Goal: Transaction & Acquisition: Purchase product/service

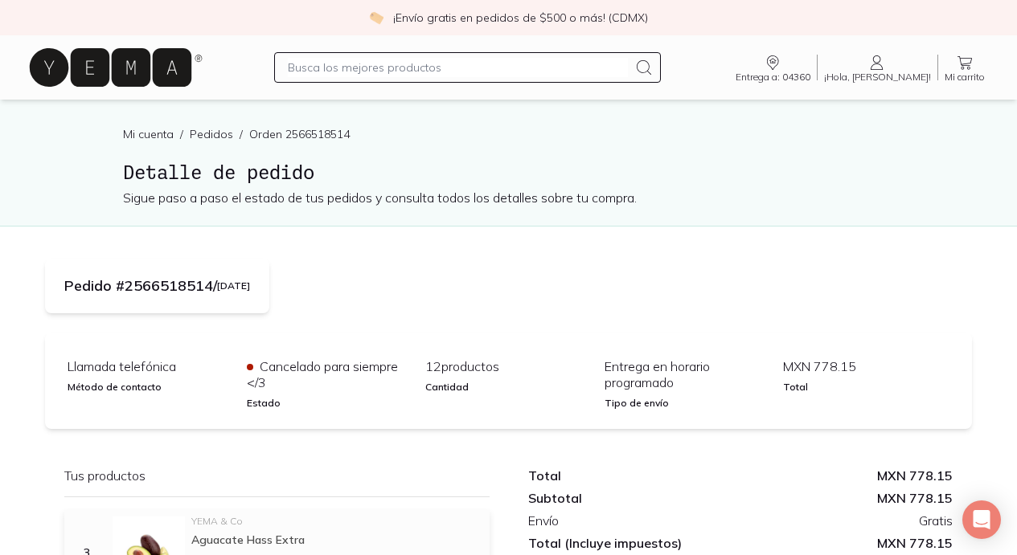
click at [472, 72] on input "text" at bounding box center [457, 67] width 339 height 19
type input "pollo"
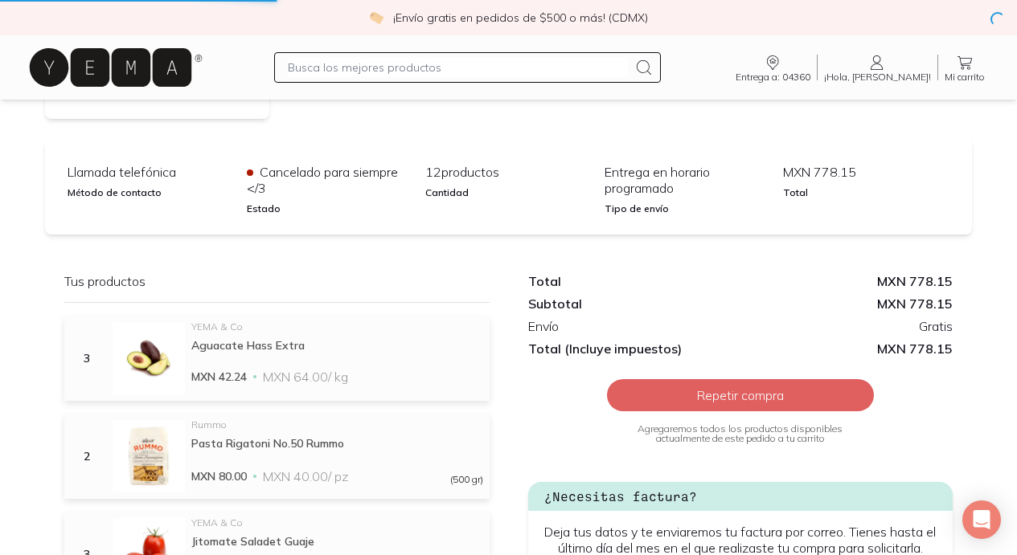
scroll to position [241, 0]
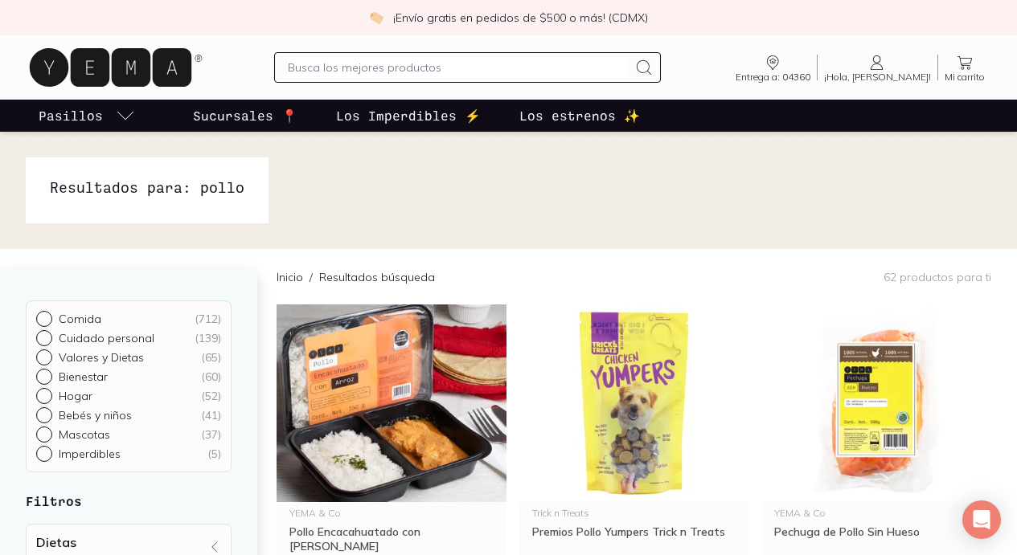
click at [534, 72] on input "text" at bounding box center [457, 67] width 339 height 19
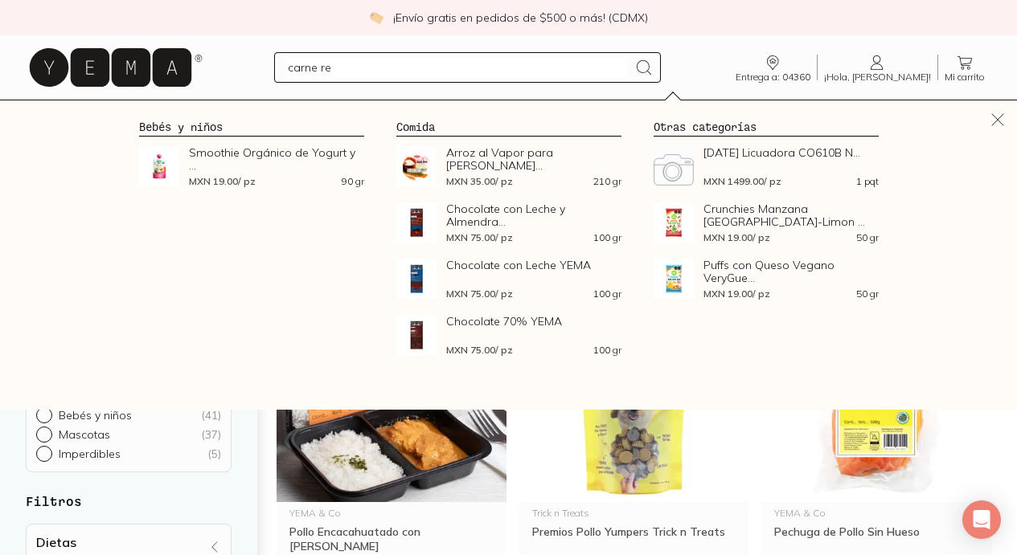
type input "carne res"
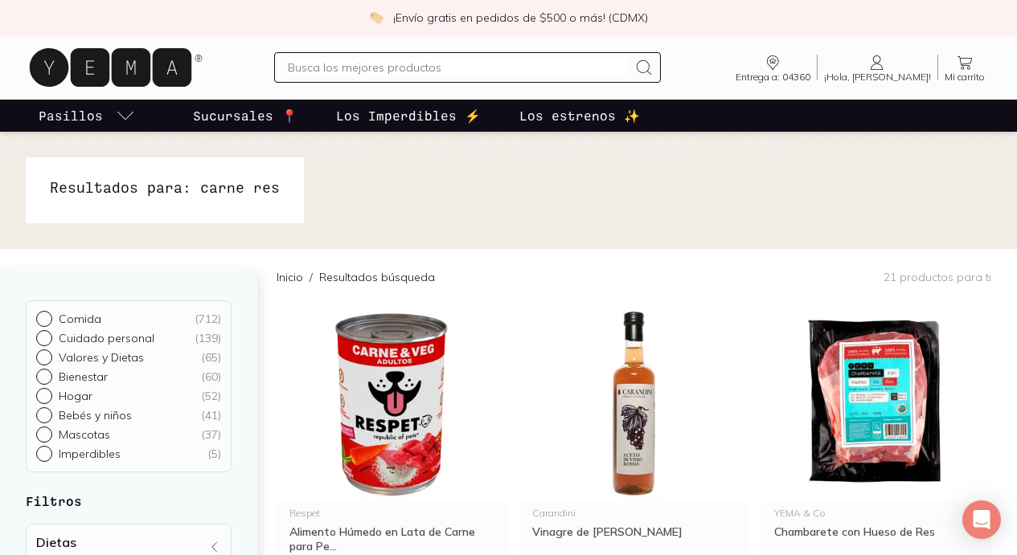
click at [432, 64] on input "text" at bounding box center [457, 67] width 339 height 19
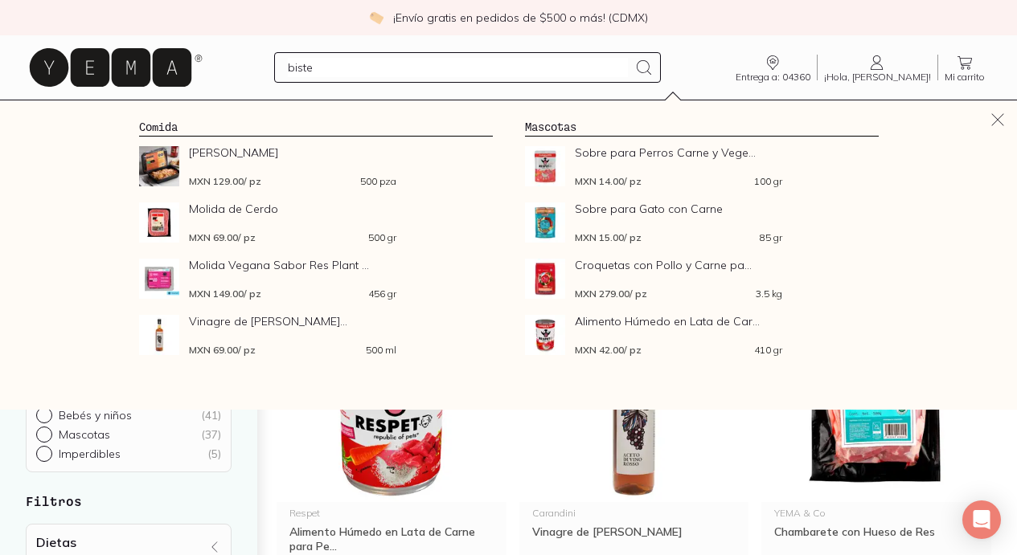
type input "bistec"
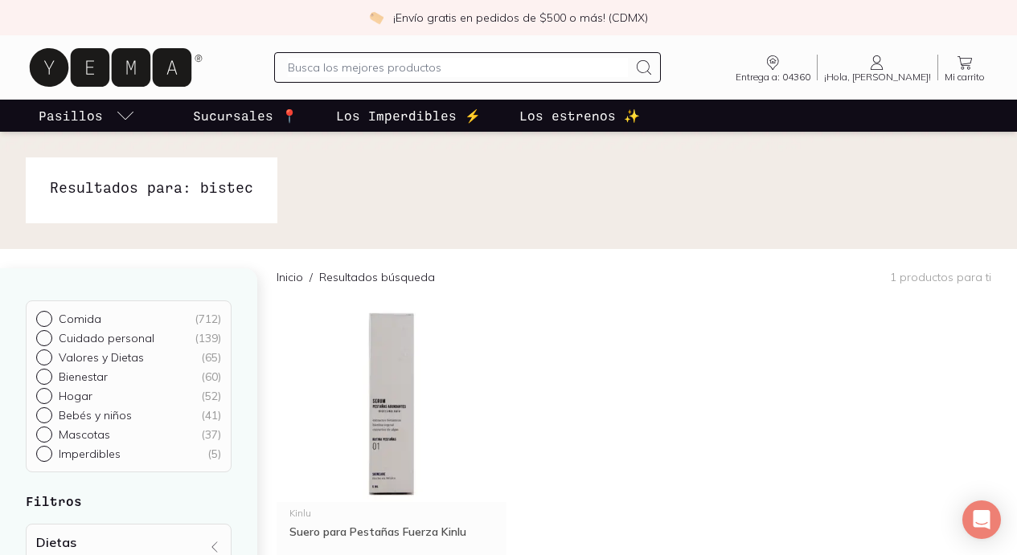
click at [400, 66] on input "text" at bounding box center [457, 67] width 339 height 19
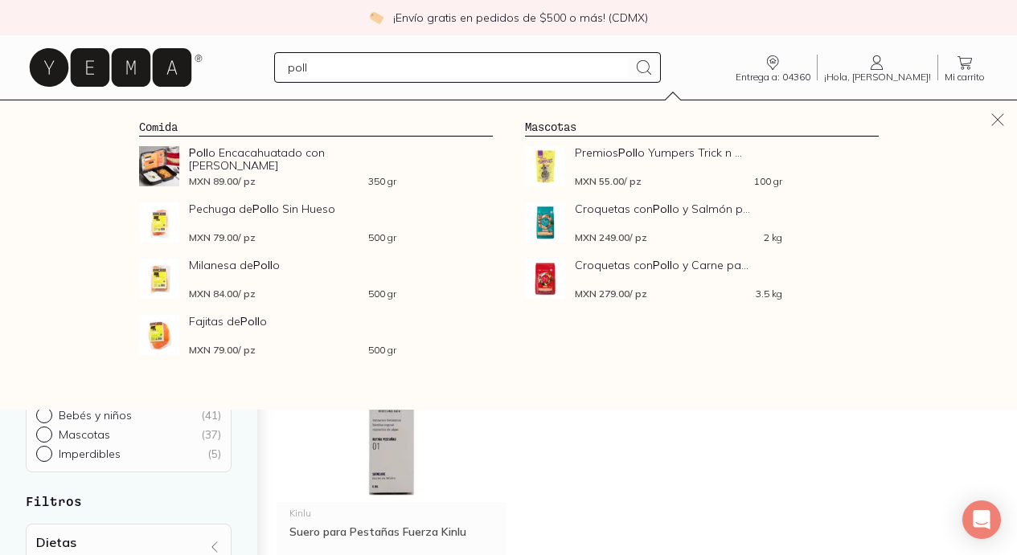
type input "pollo"
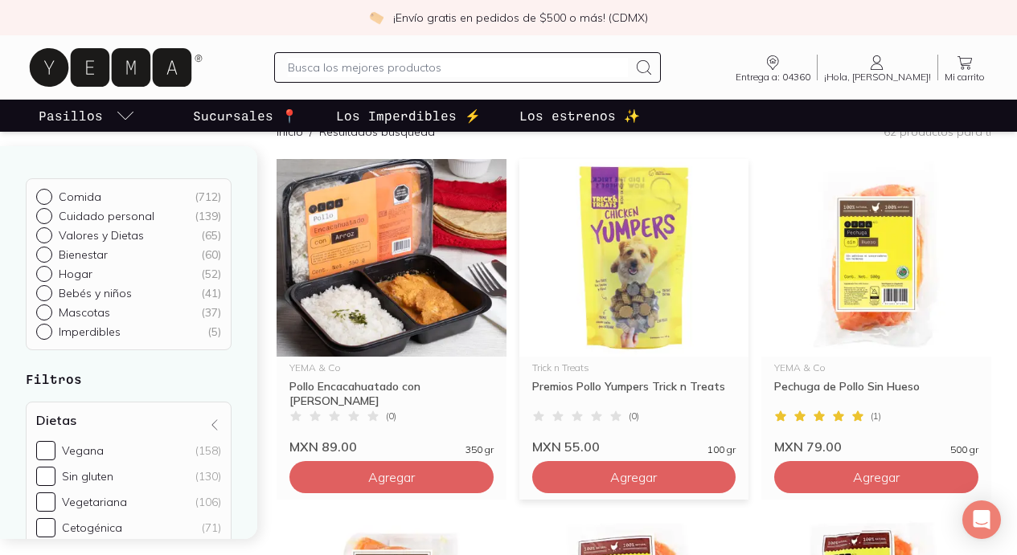
scroll to position [187, 0]
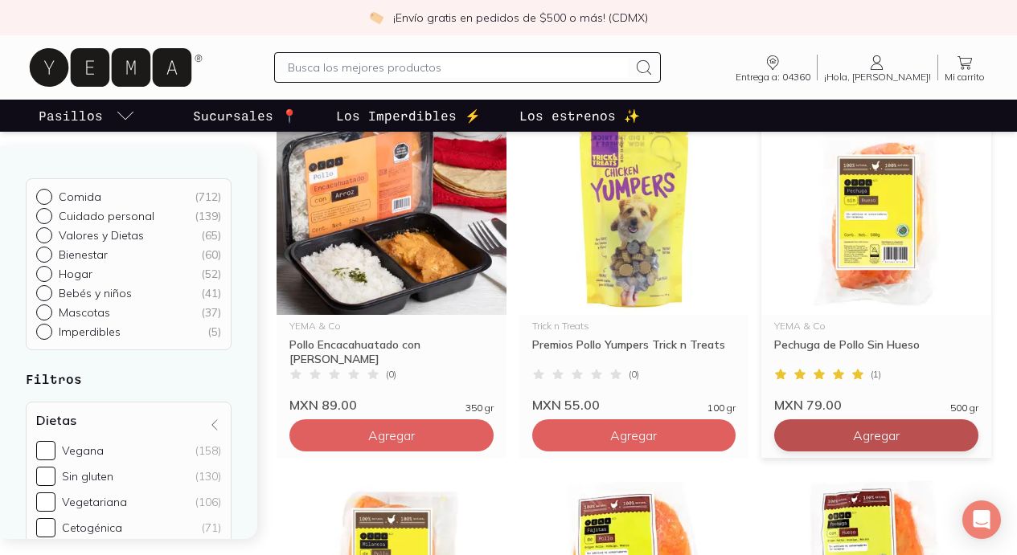
click at [774, 429] on button "Agregar" at bounding box center [876, 436] width 204 height 32
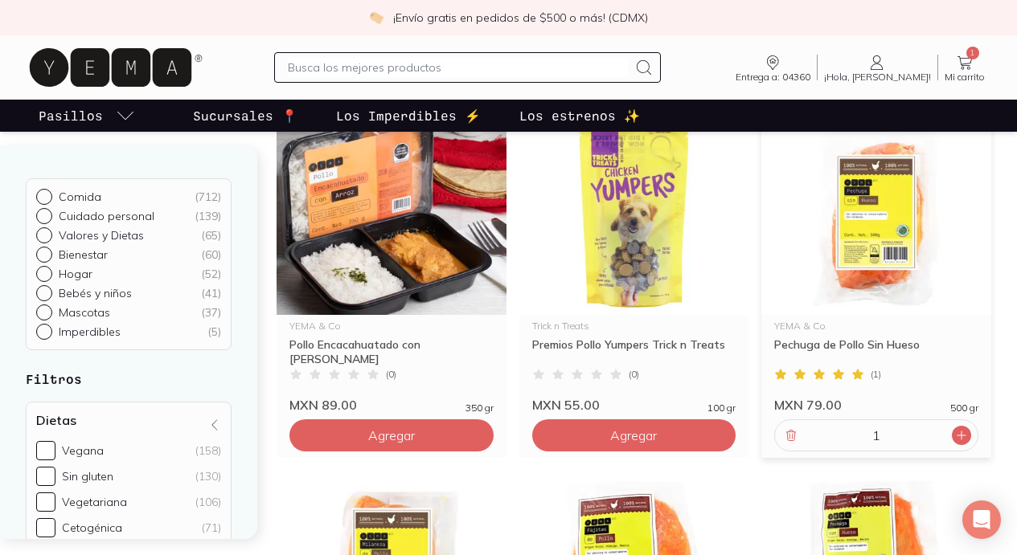
click at [955, 435] on icon at bounding box center [961, 435] width 13 height 13
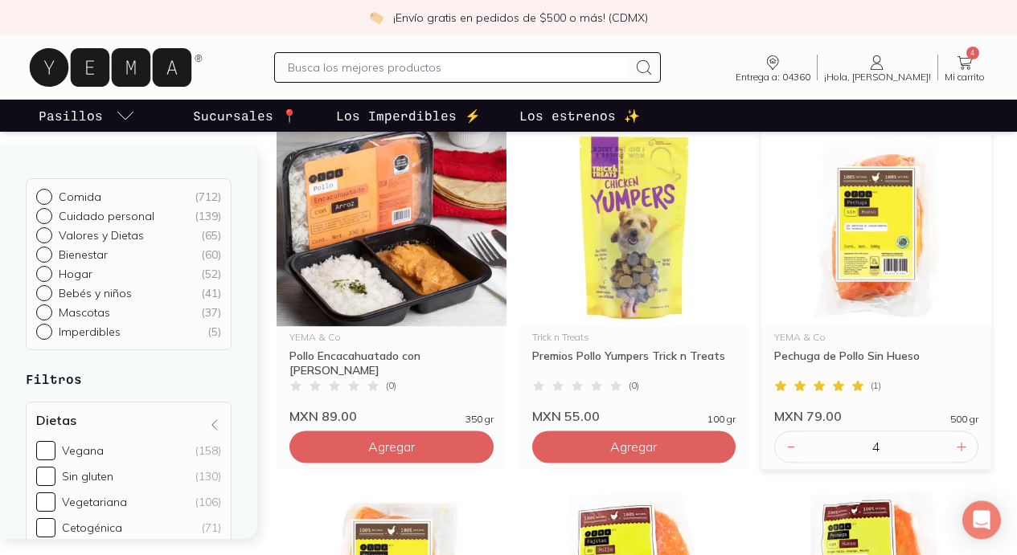
scroll to position [169, 0]
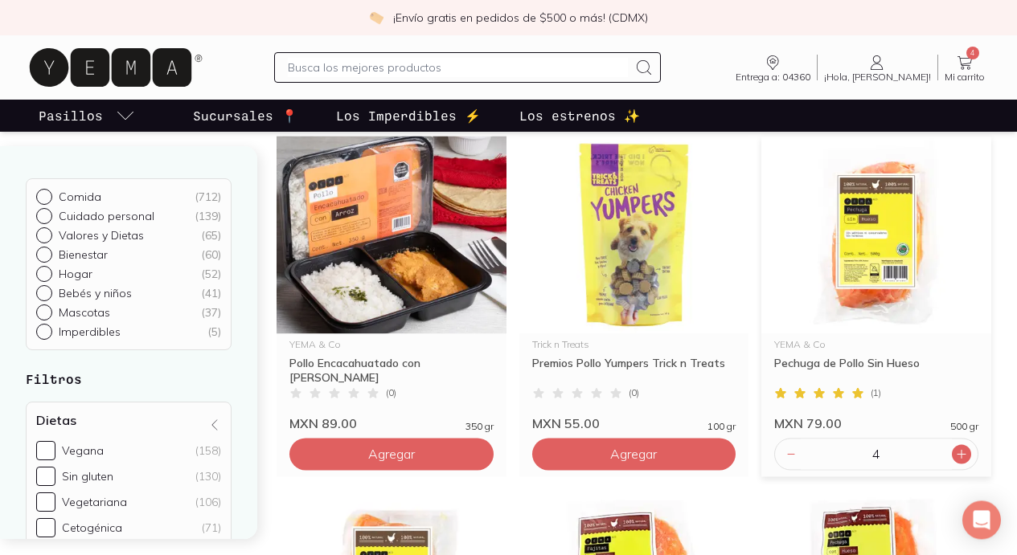
click at [955, 453] on icon at bounding box center [961, 454] width 13 height 13
type input "6"
click at [573, 69] on input "text" at bounding box center [457, 67] width 339 height 19
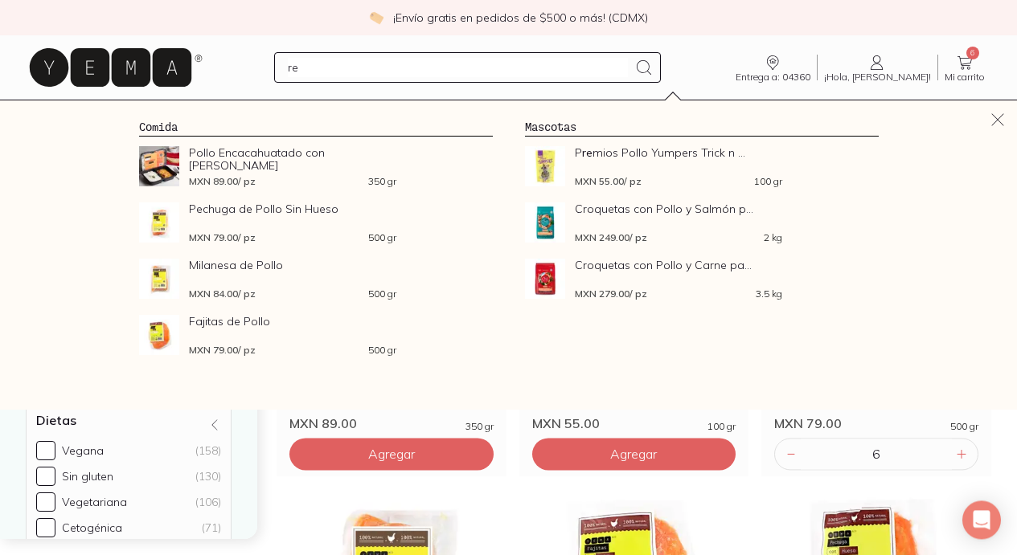
type input "res"
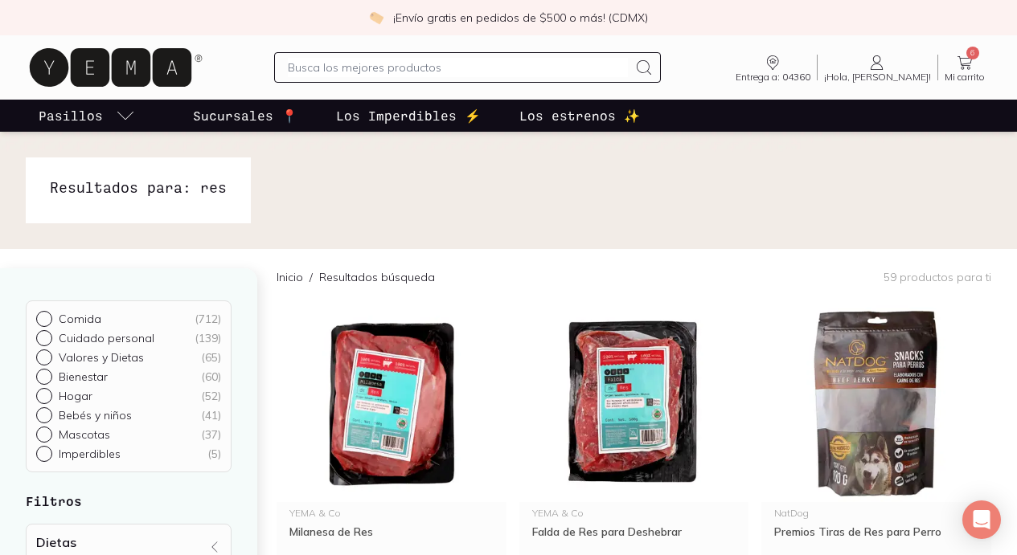
scroll to position [152, 0]
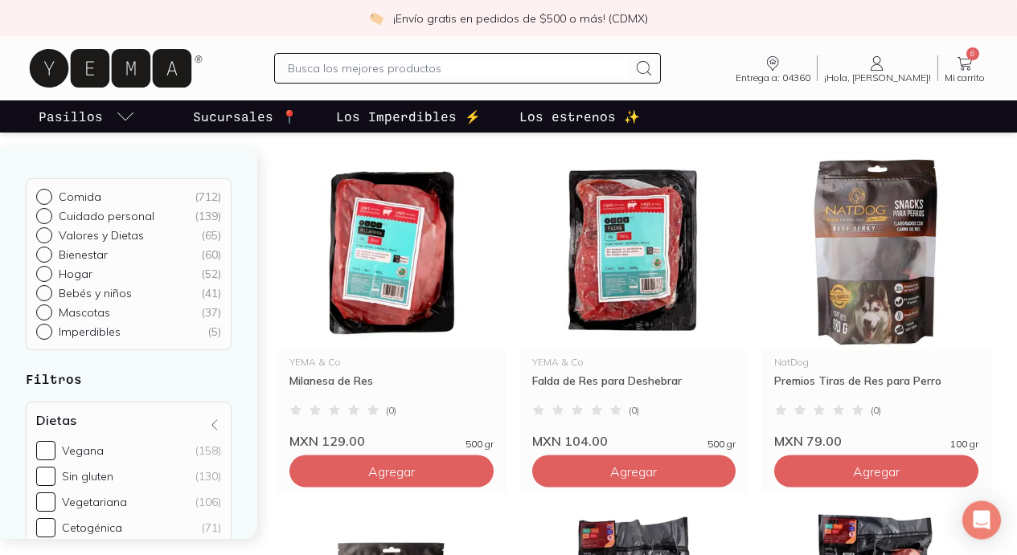
click at [430, 63] on input "text" at bounding box center [457, 67] width 339 height 19
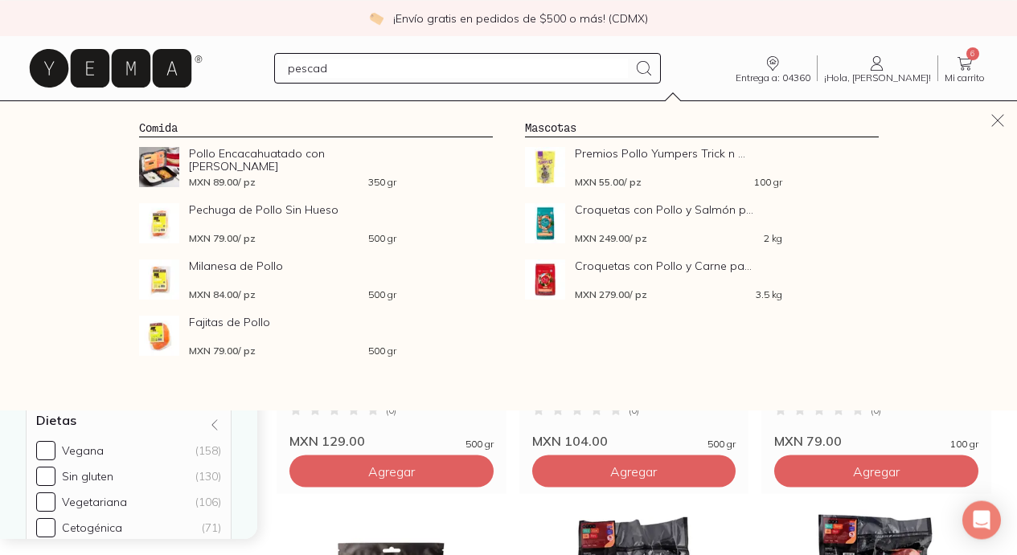
type input "pescado"
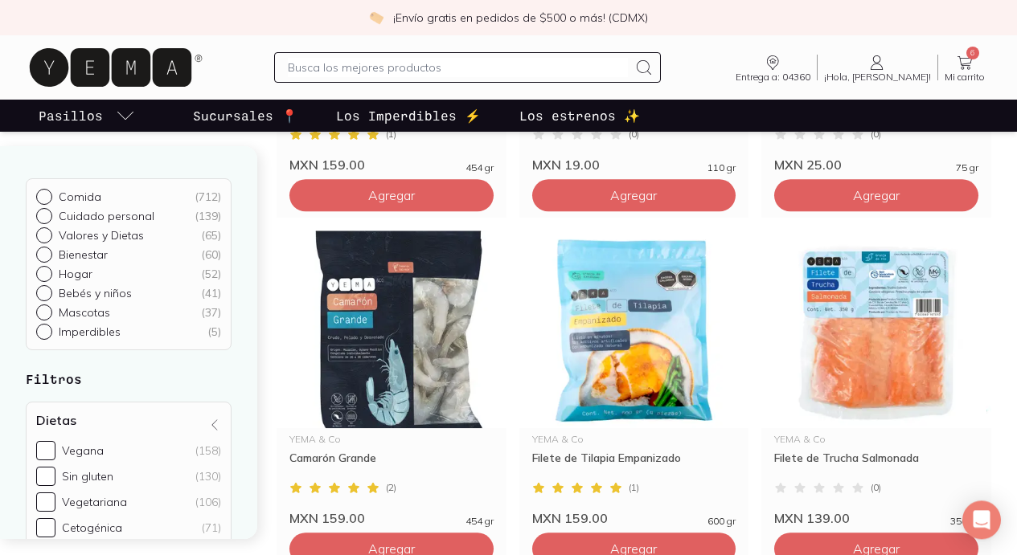
scroll to position [843, 0]
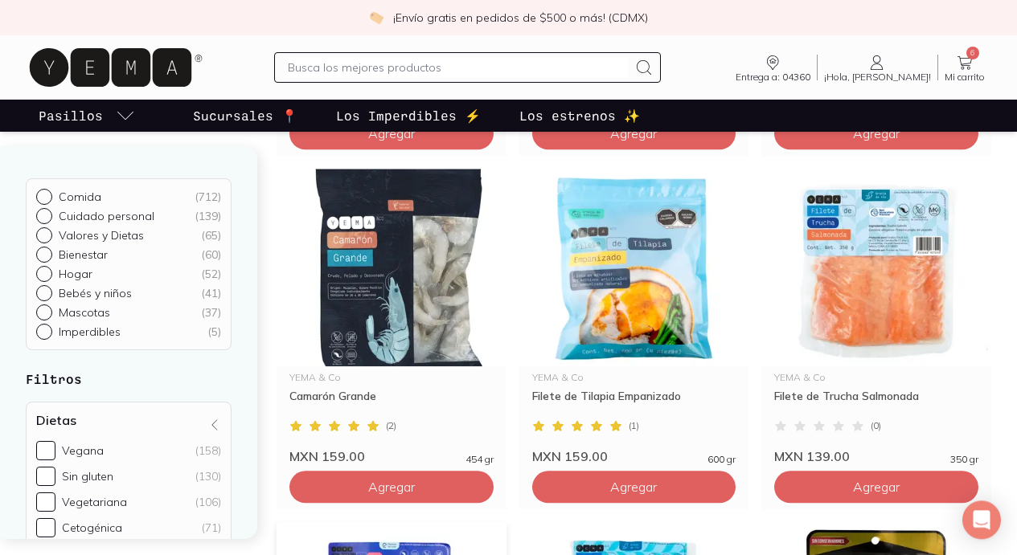
type input "4"
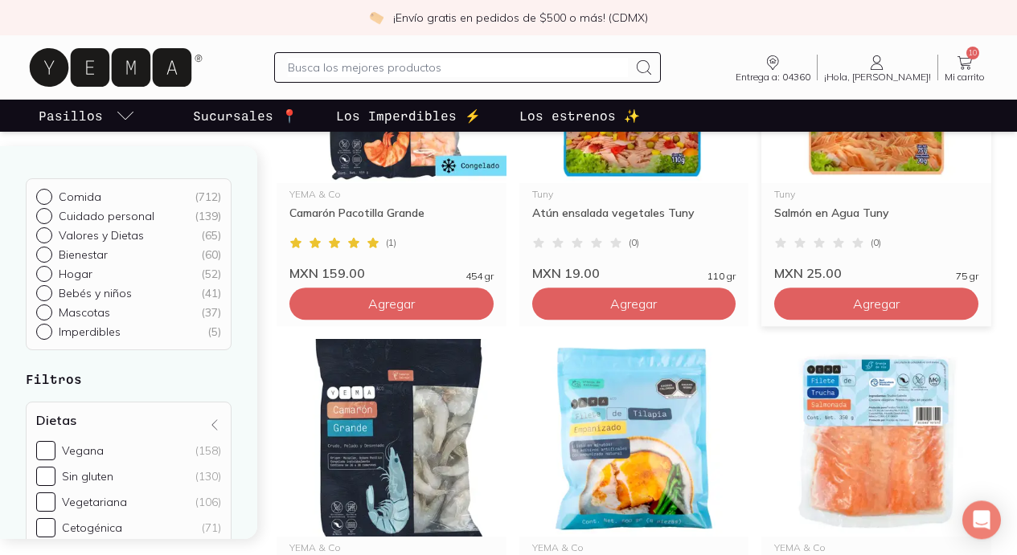
scroll to position [668, 0]
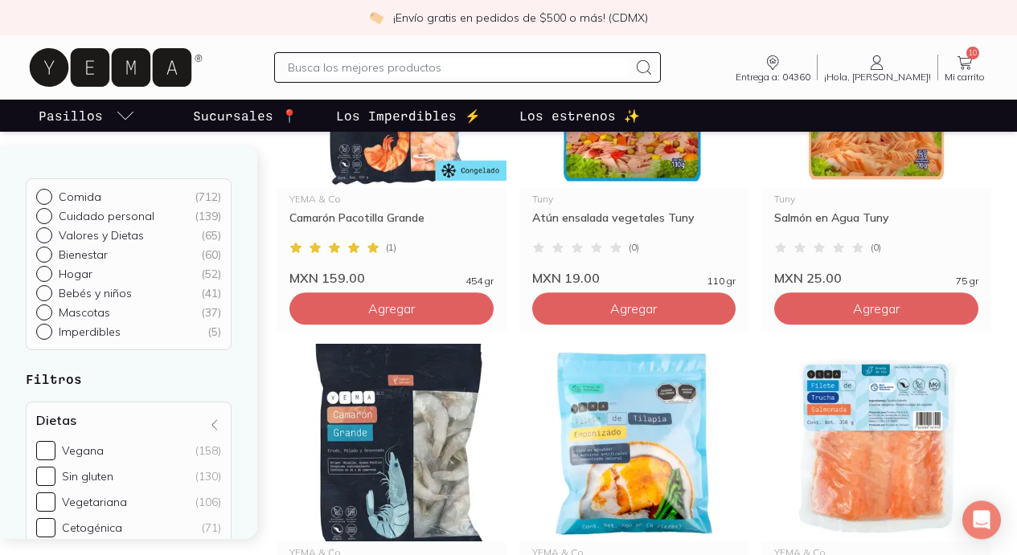
click at [491, 74] on input "text" at bounding box center [457, 67] width 339 height 19
click at [955, 81] on span "Mi carrito" at bounding box center [964, 77] width 40 height 10
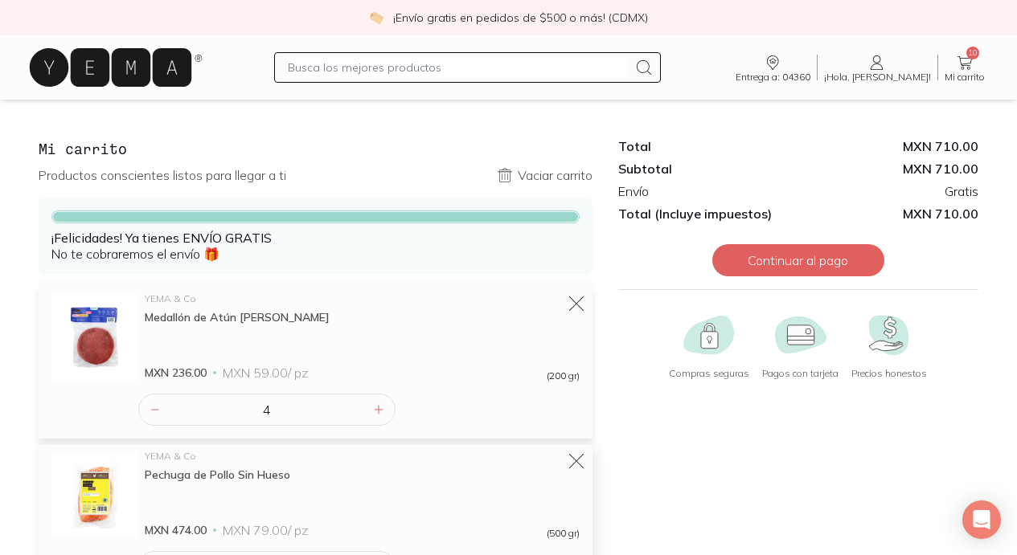
scroll to position [5, 0]
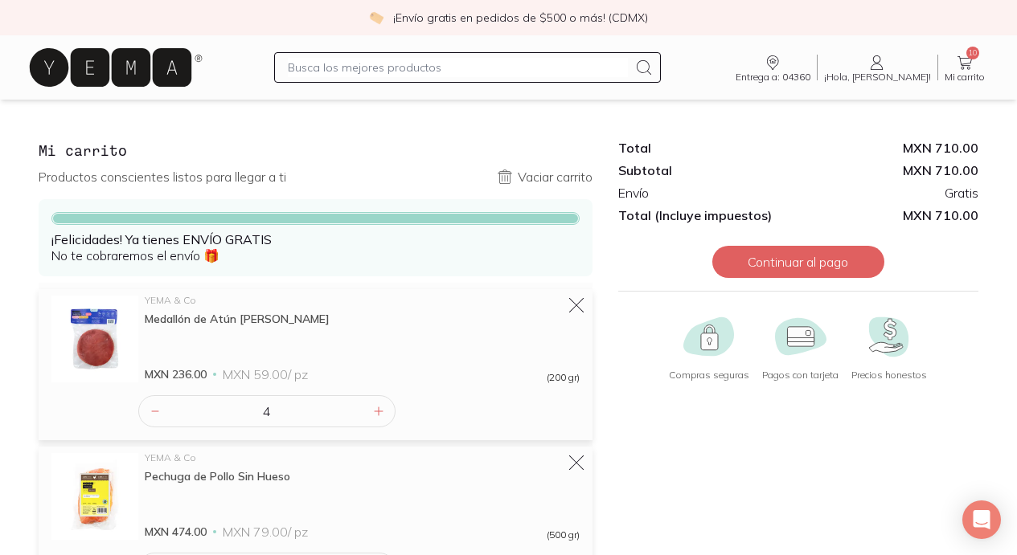
click at [417, 61] on input "text" at bounding box center [457, 67] width 339 height 19
type input "res"
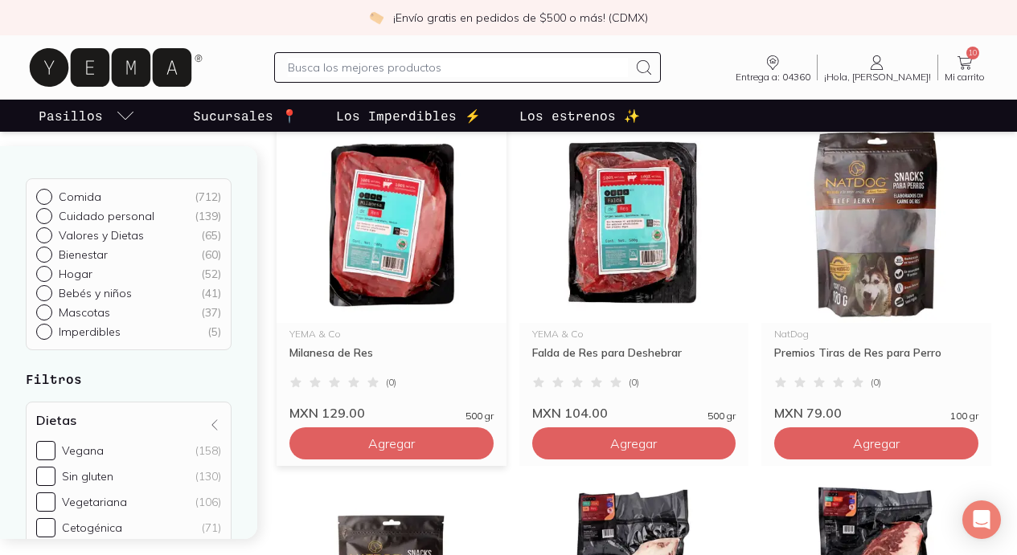
scroll to position [194, 0]
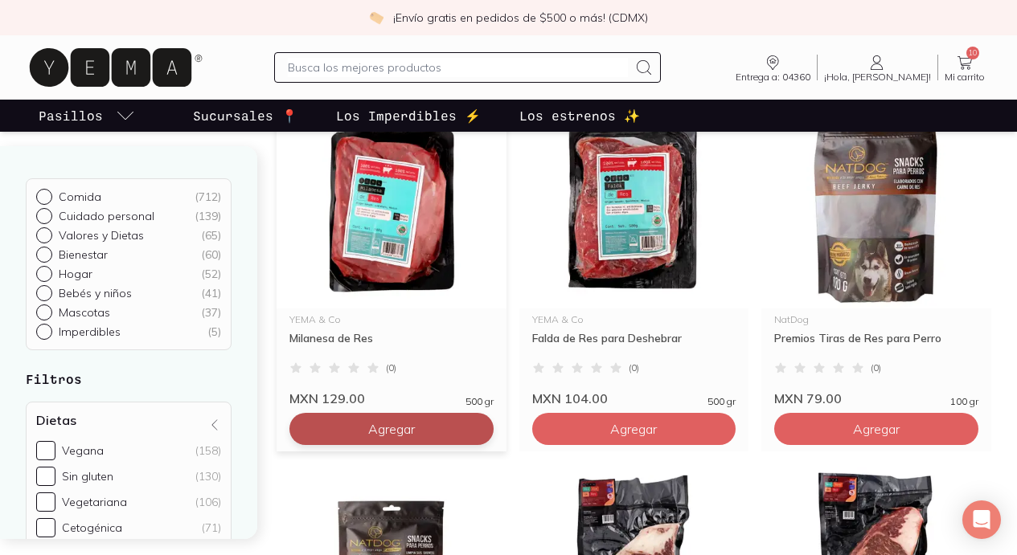
click at [368, 437] on span "Agregar" at bounding box center [391, 429] width 47 height 16
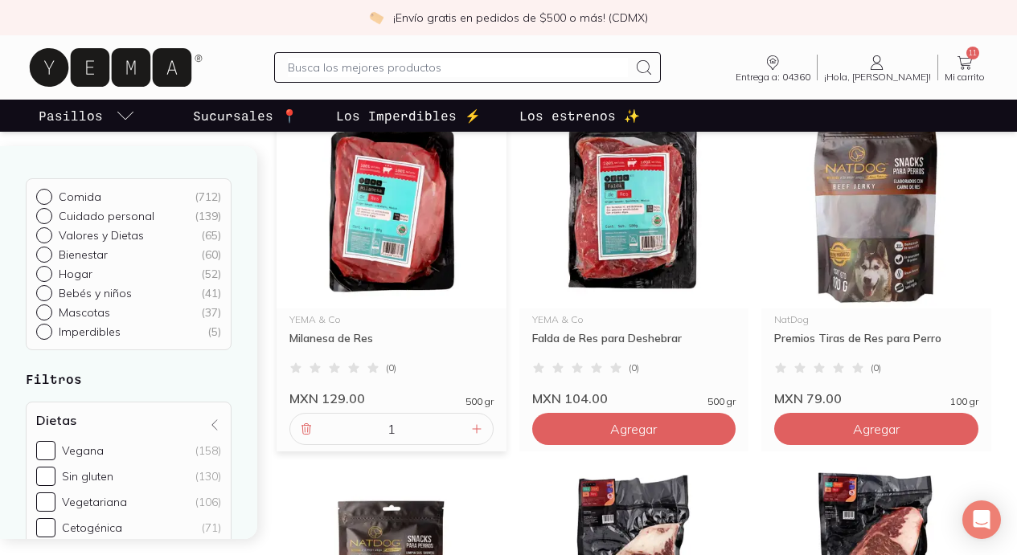
click at [492, 59] on input "text" at bounding box center [457, 67] width 339 height 19
click at [531, 64] on input "text" at bounding box center [457, 67] width 339 height 19
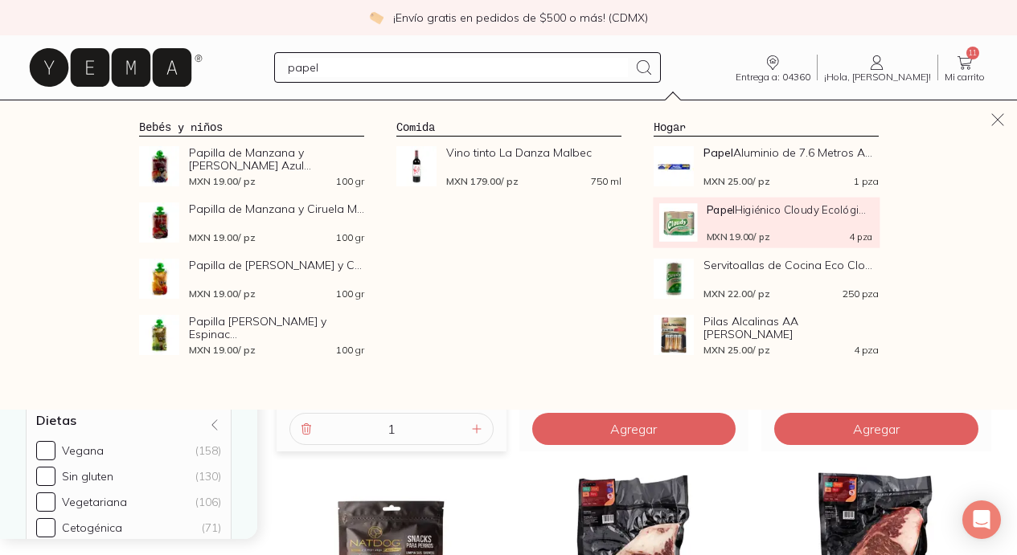
type input "papel"
click at [734, 215] on strong "Papel" at bounding box center [720, 210] width 28 height 14
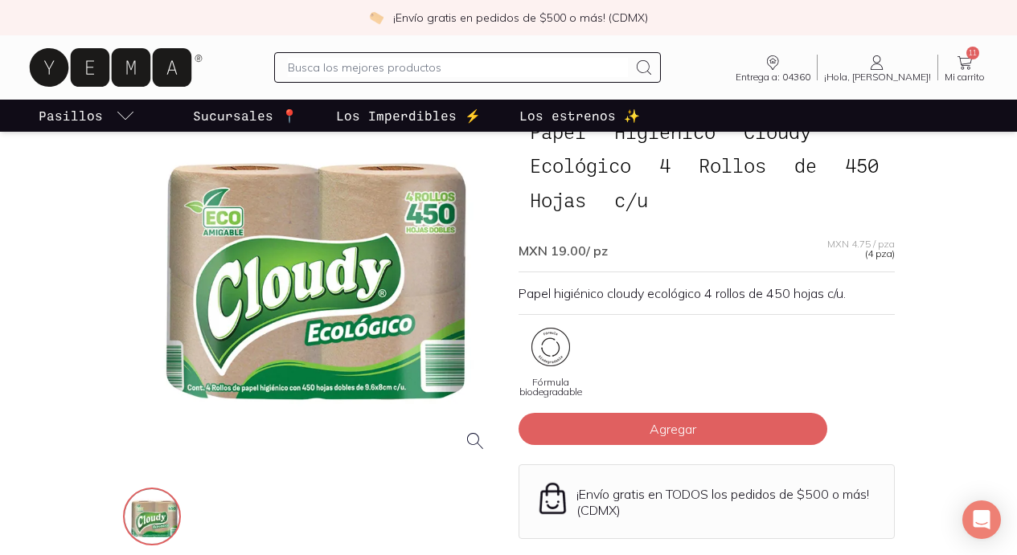
scroll to position [102, 0]
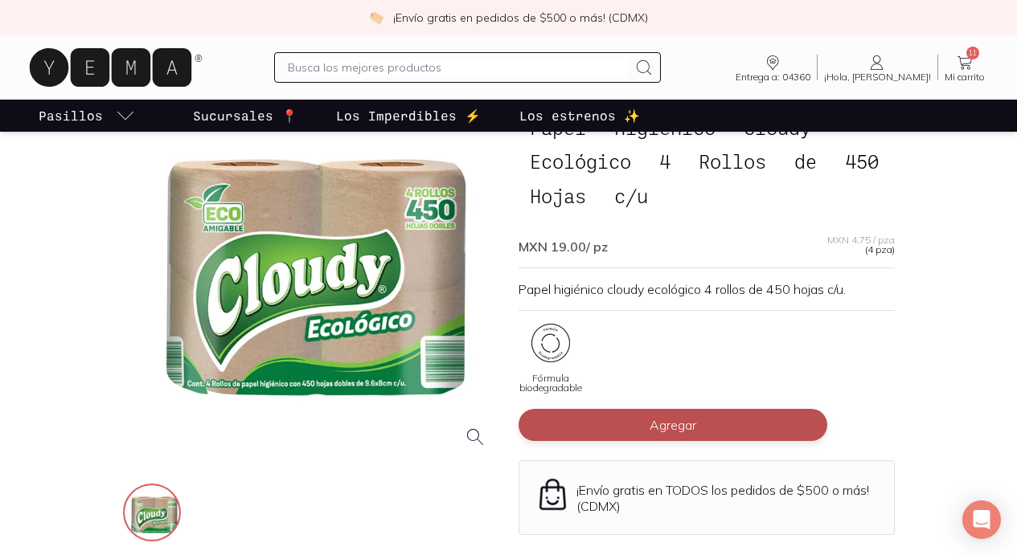
click at [610, 409] on button "Agregar" at bounding box center [672, 425] width 309 height 32
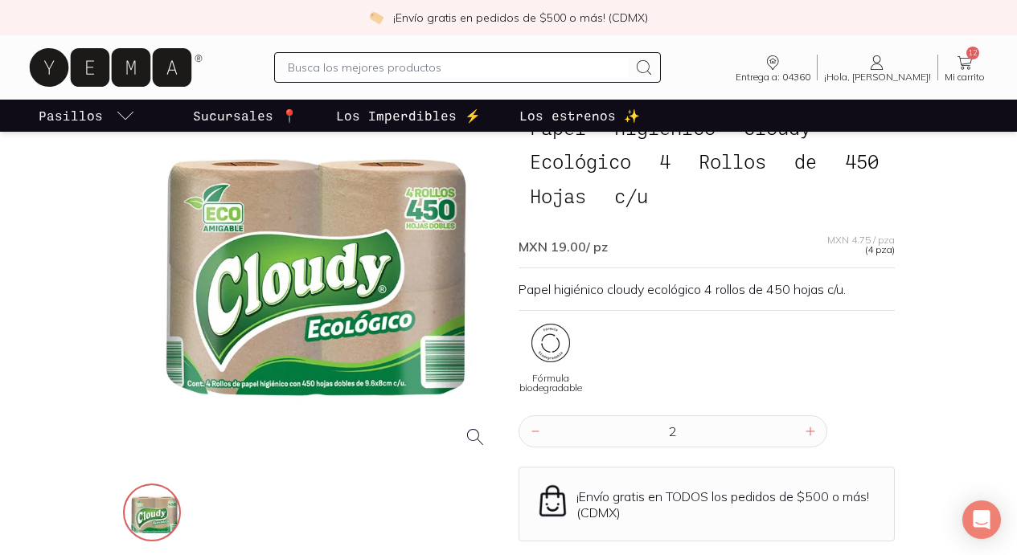
click at [796, 416] on input "2" at bounding box center [673, 431] width 256 height 31
click at [796, 416] on input "3" at bounding box center [673, 431] width 256 height 31
type input "4"
click at [796, 416] on input "4" at bounding box center [673, 431] width 256 height 31
click at [520, 68] on input "text" at bounding box center [457, 67] width 339 height 19
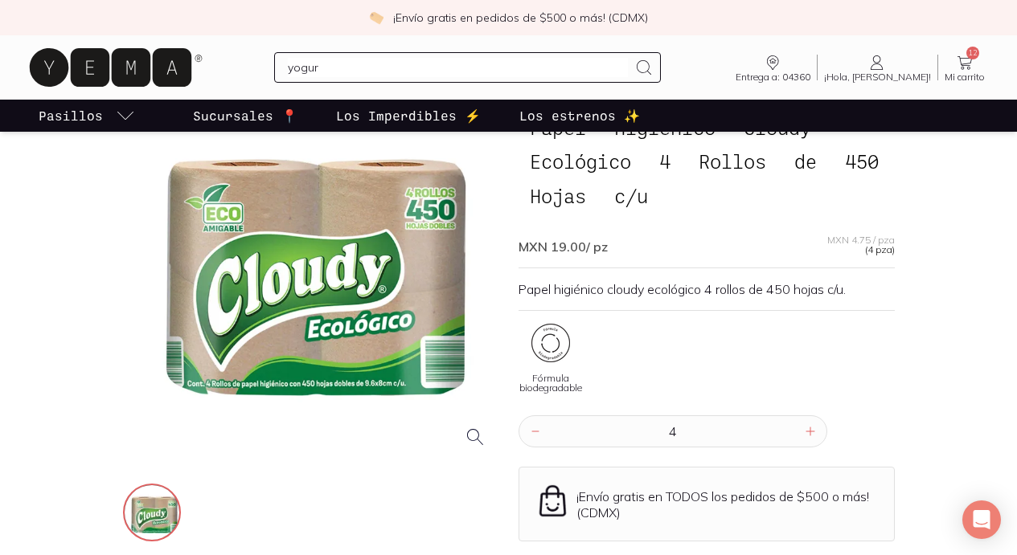
type input "yogurt"
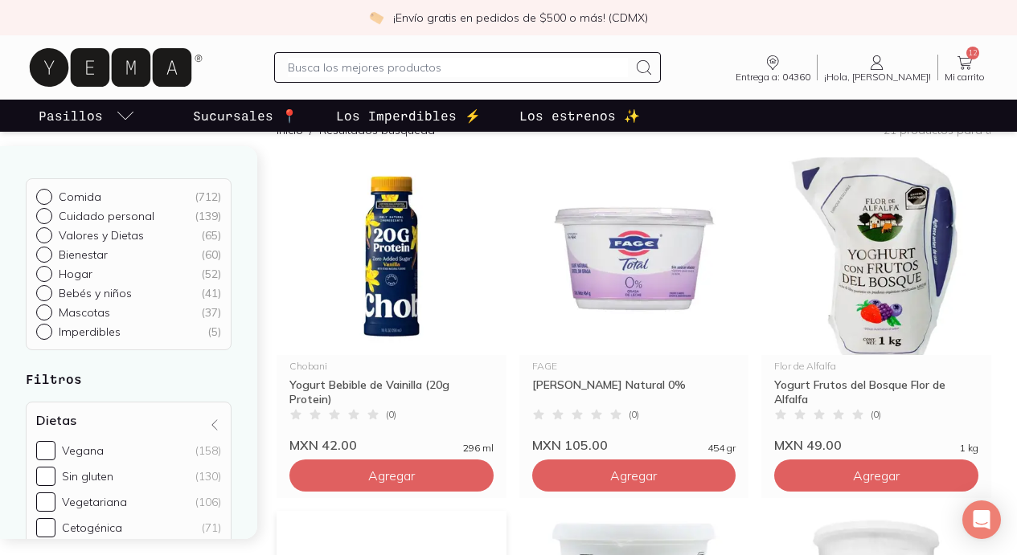
scroll to position [166, 0]
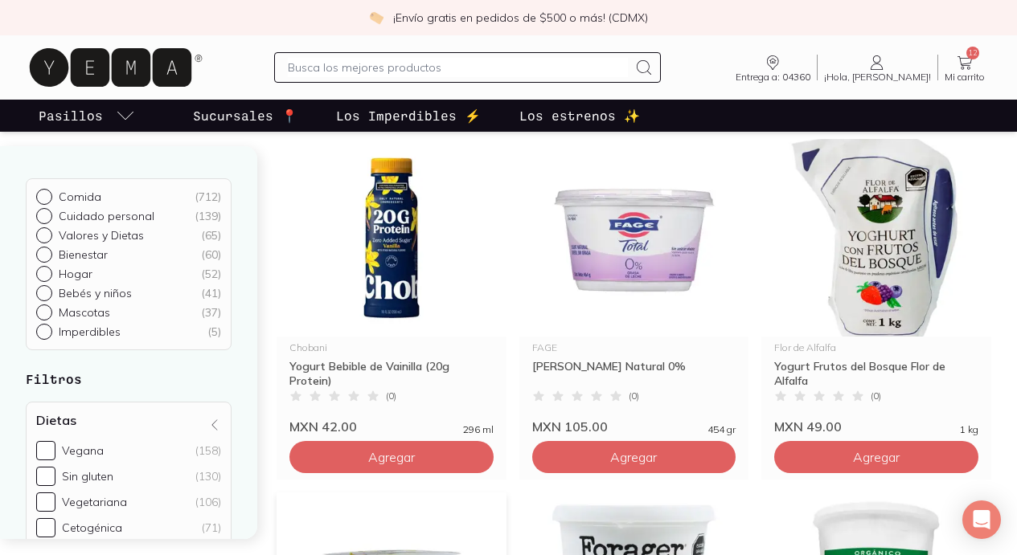
type input "4"
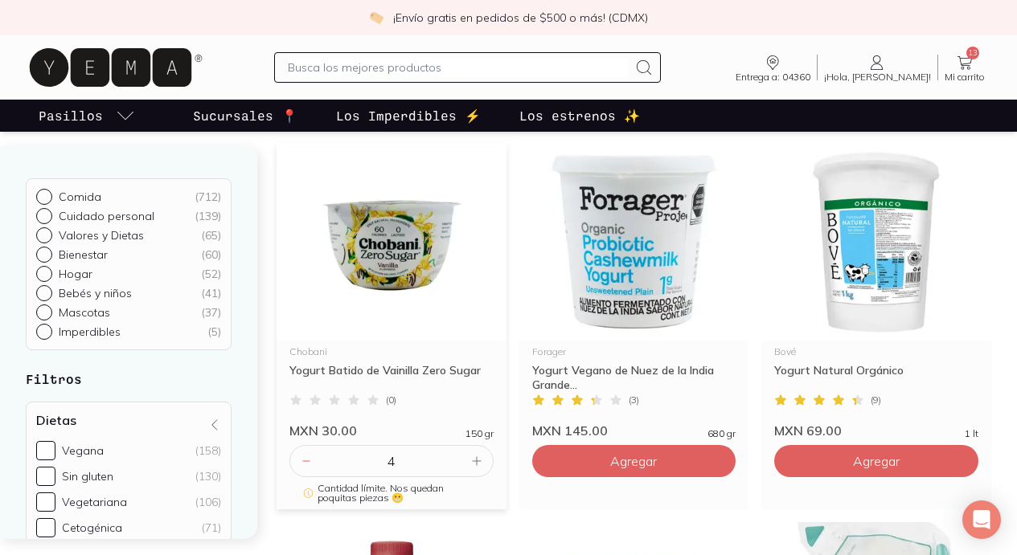
scroll to position [518, 0]
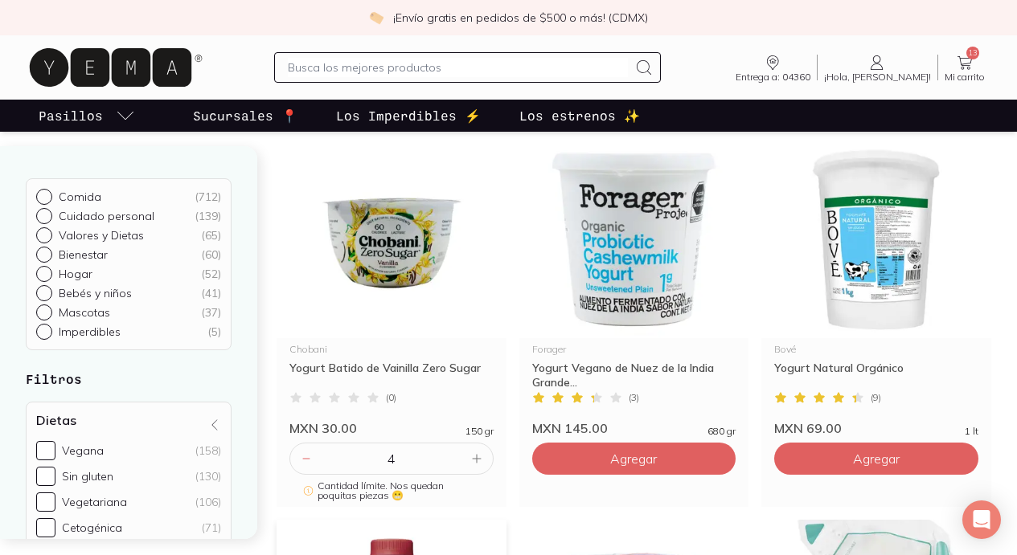
type input "2"
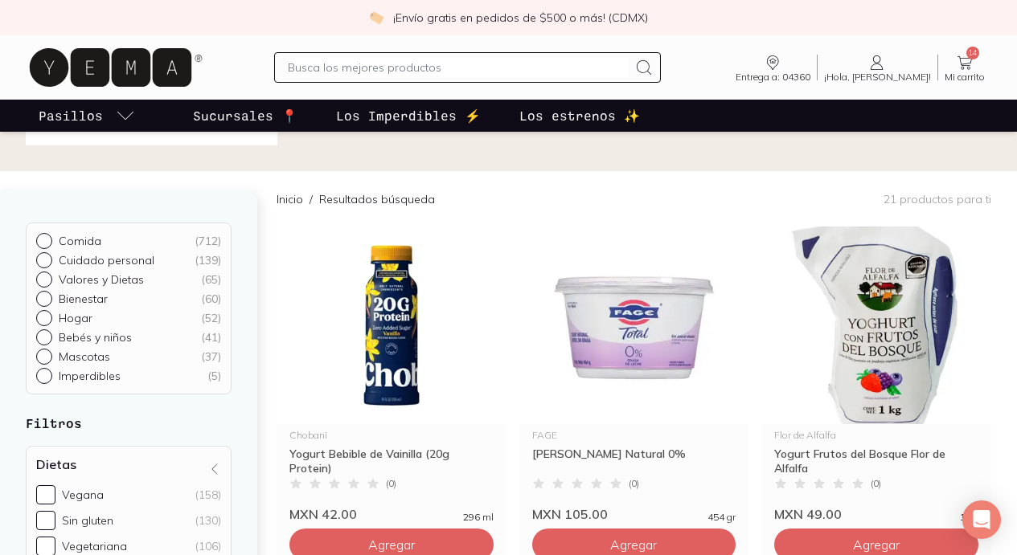
scroll to position [119, 0]
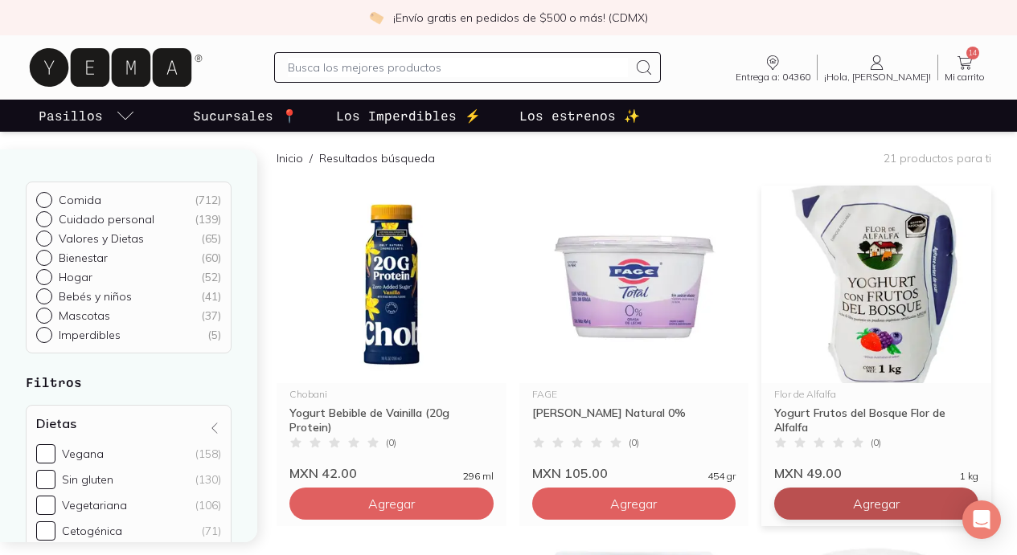
click at [853, 502] on span "Agregar" at bounding box center [876, 504] width 47 height 16
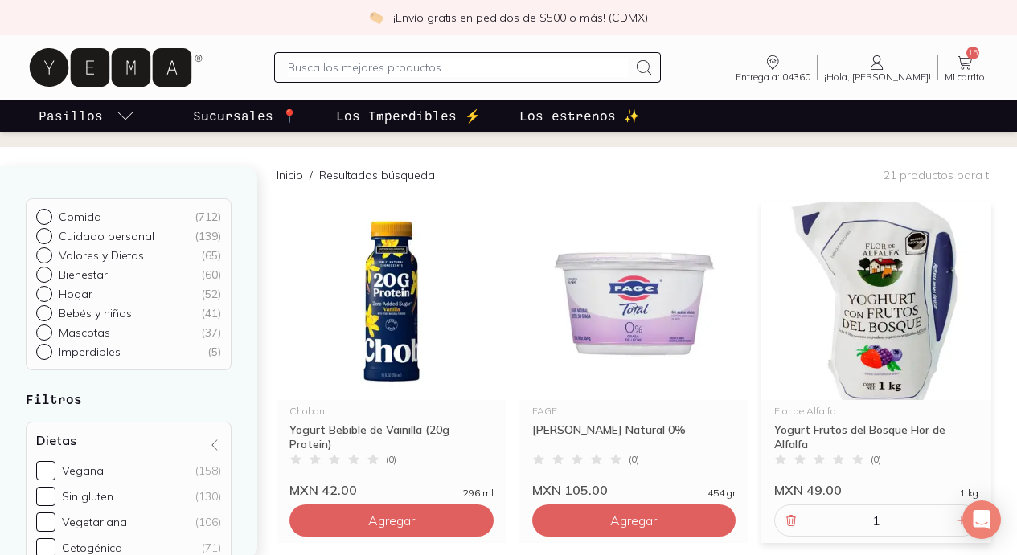
scroll to position [99, 0]
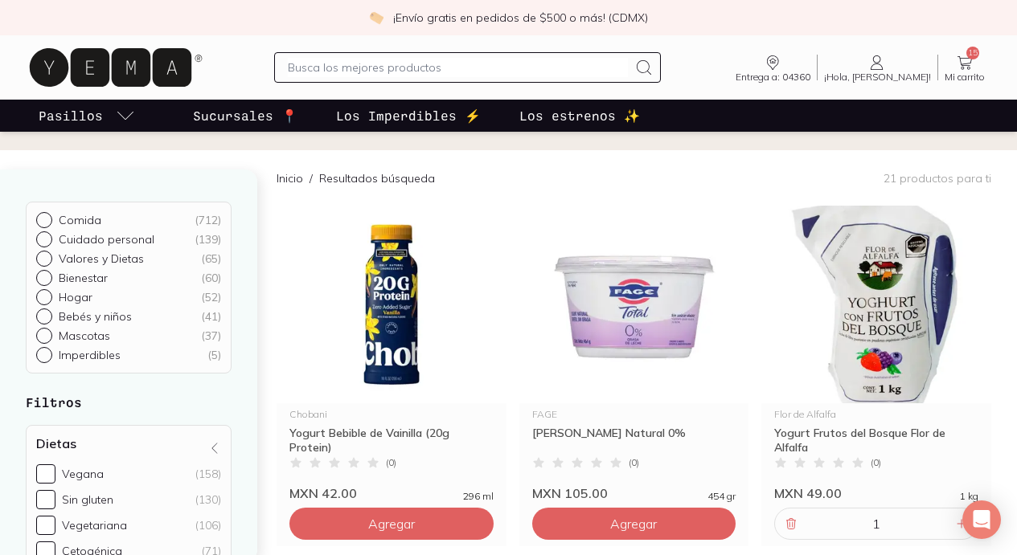
click at [533, 75] on input "text" at bounding box center [457, 67] width 339 height 19
click at [882, 60] on icon at bounding box center [876, 62] width 12 height 14
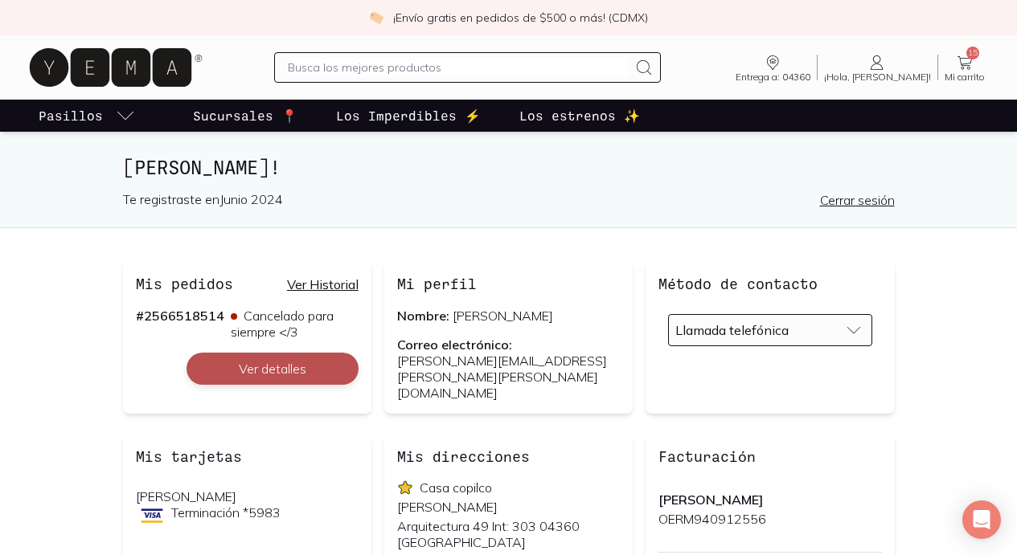
scroll to position [2, 0]
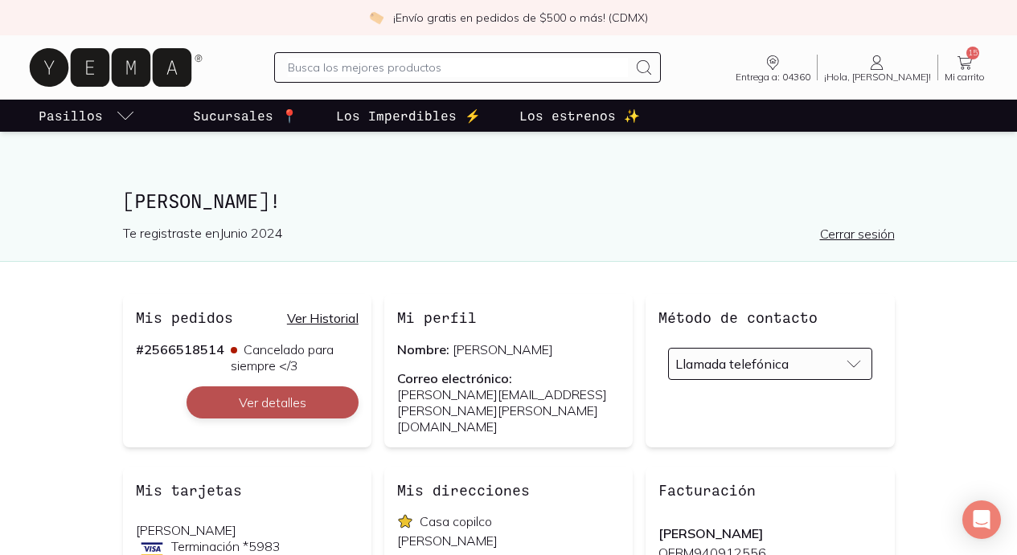
click at [257, 392] on button "Ver detalles" at bounding box center [272, 403] width 172 height 32
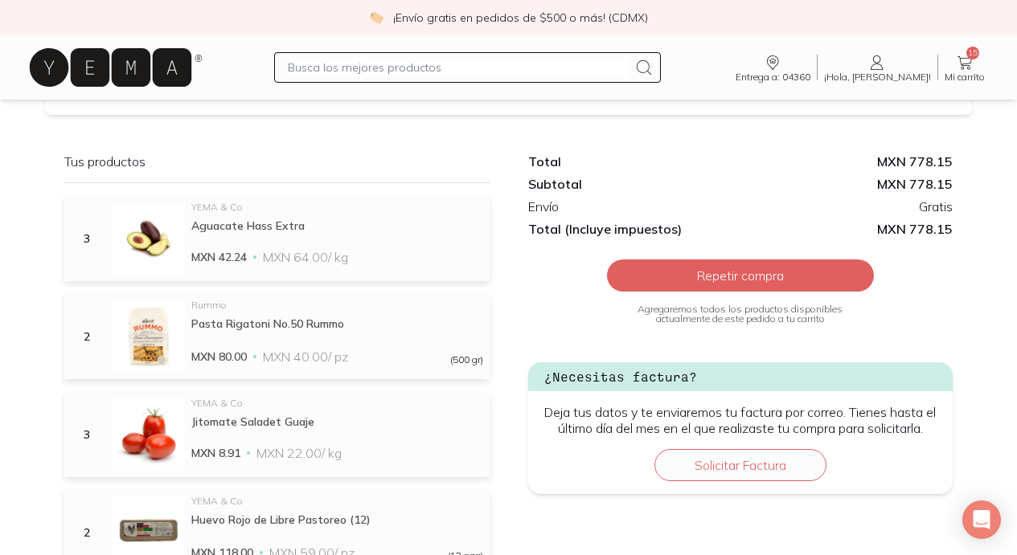
scroll to position [292, 0]
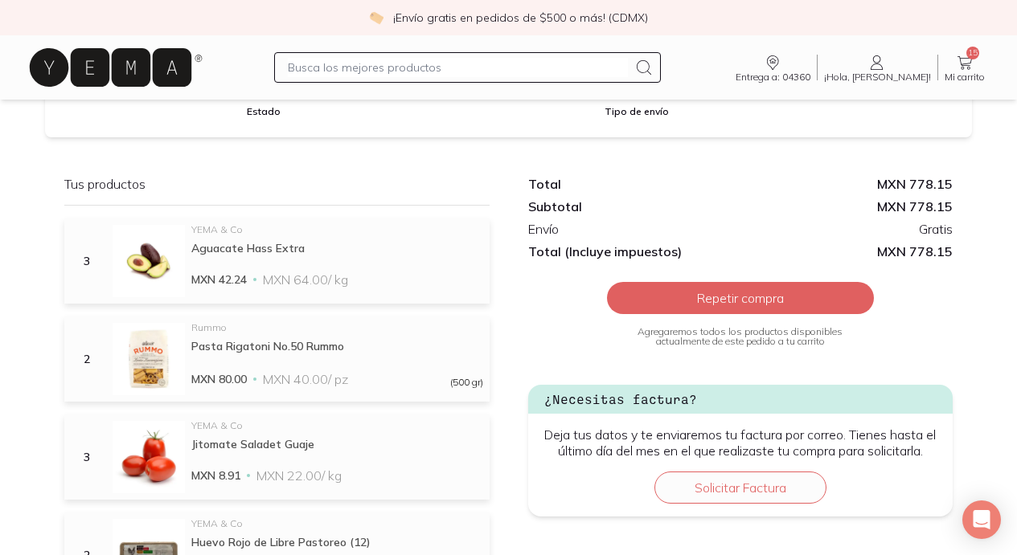
click at [418, 66] on input "text" at bounding box center [457, 67] width 339 height 19
type input "pasta"
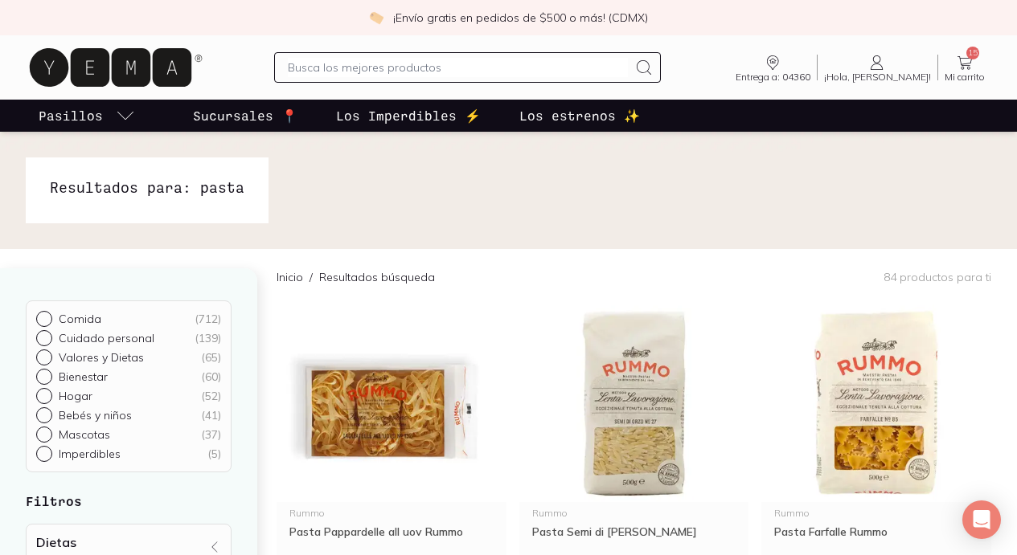
click at [409, 60] on input "text" at bounding box center [457, 67] width 339 height 19
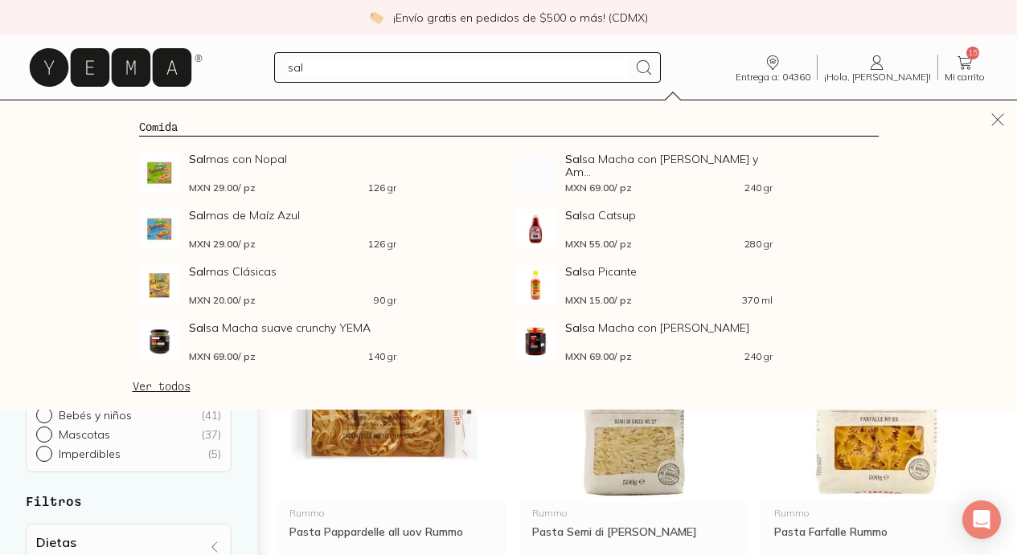
type input "sala"
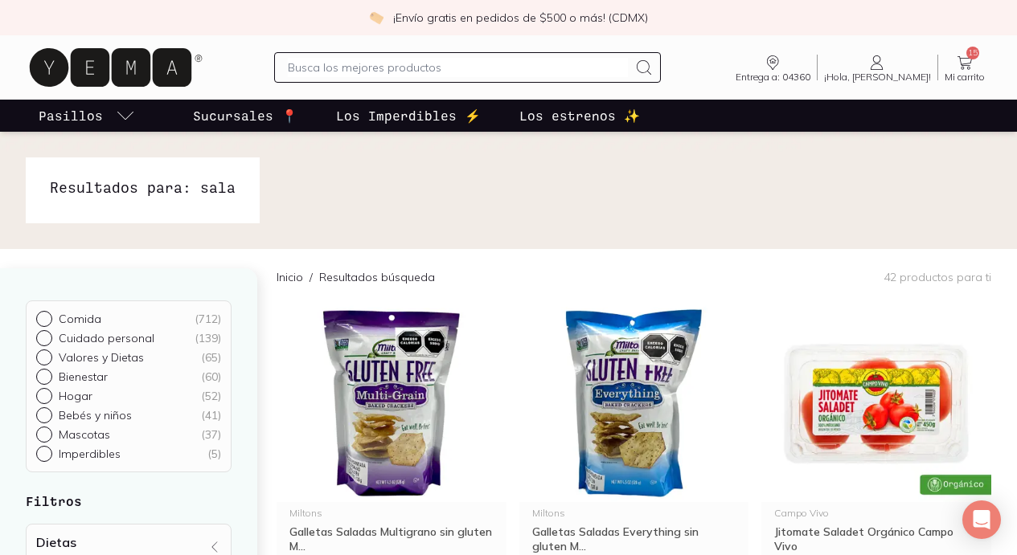
click at [433, 60] on input "text" at bounding box center [457, 67] width 339 height 19
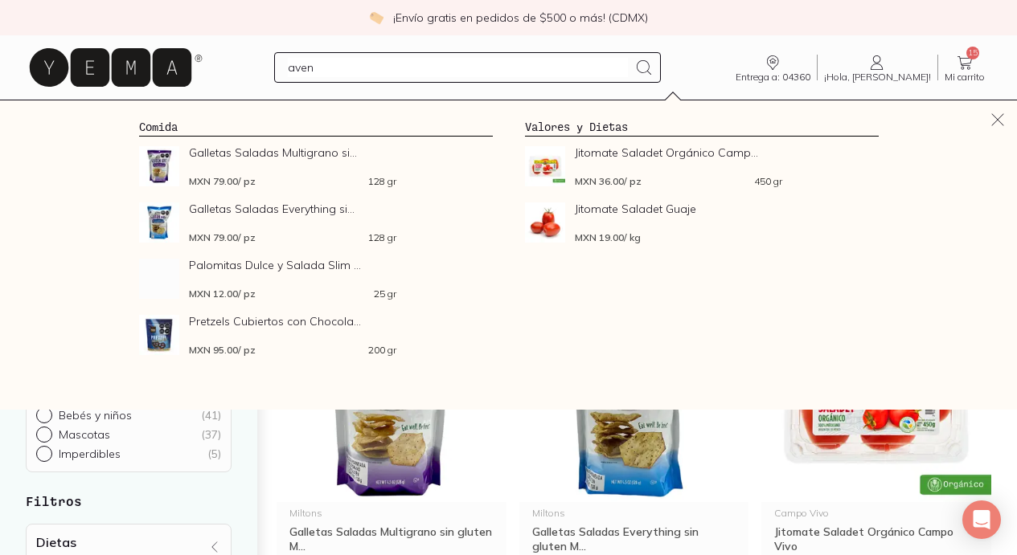
type input "avena"
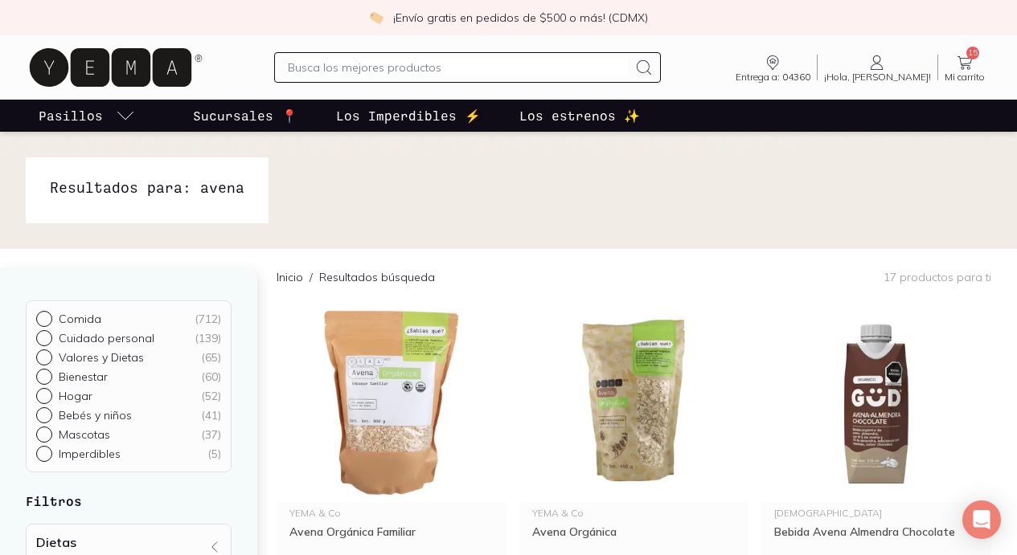
click at [423, 70] on input "text" at bounding box center [457, 67] width 339 height 19
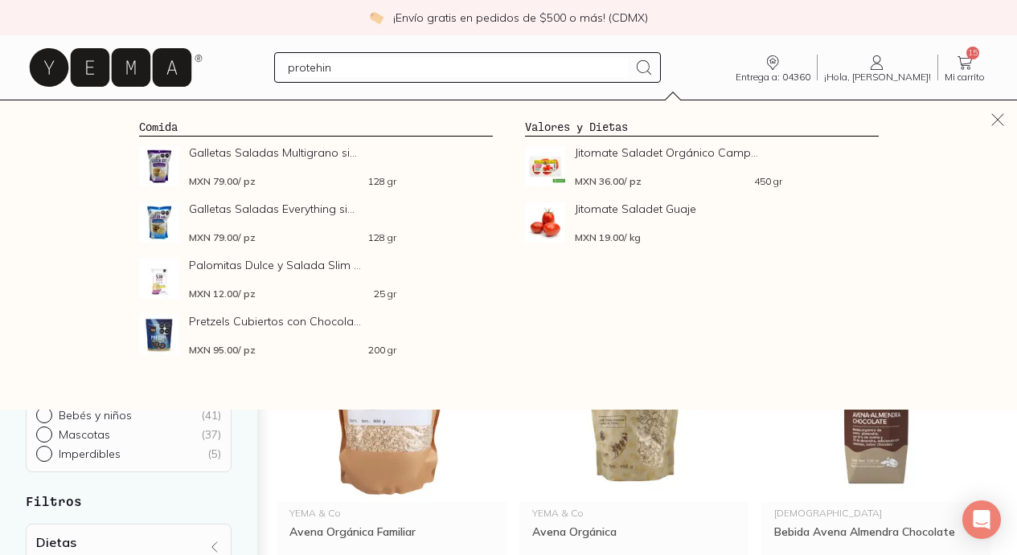
type input "protehina"
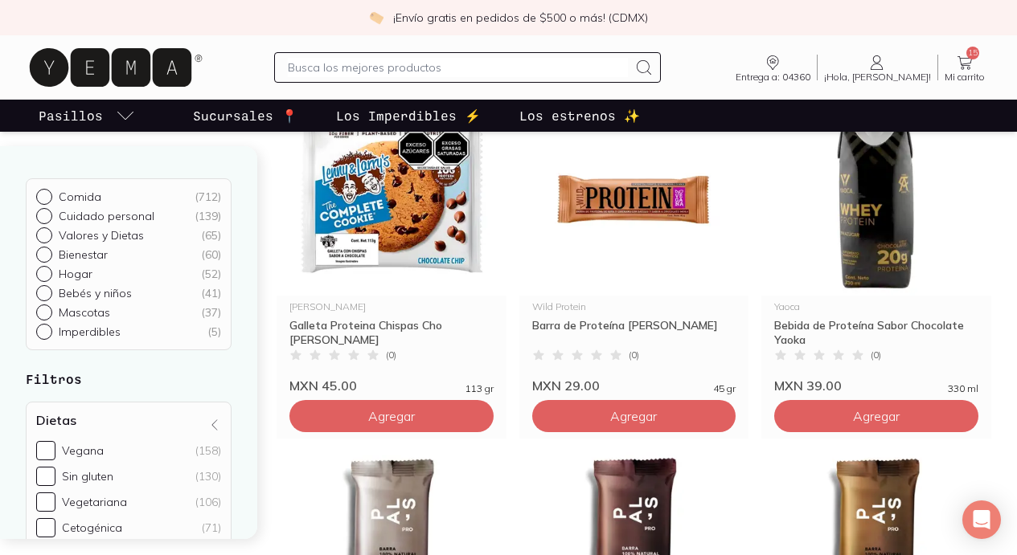
scroll to position [1267, 0]
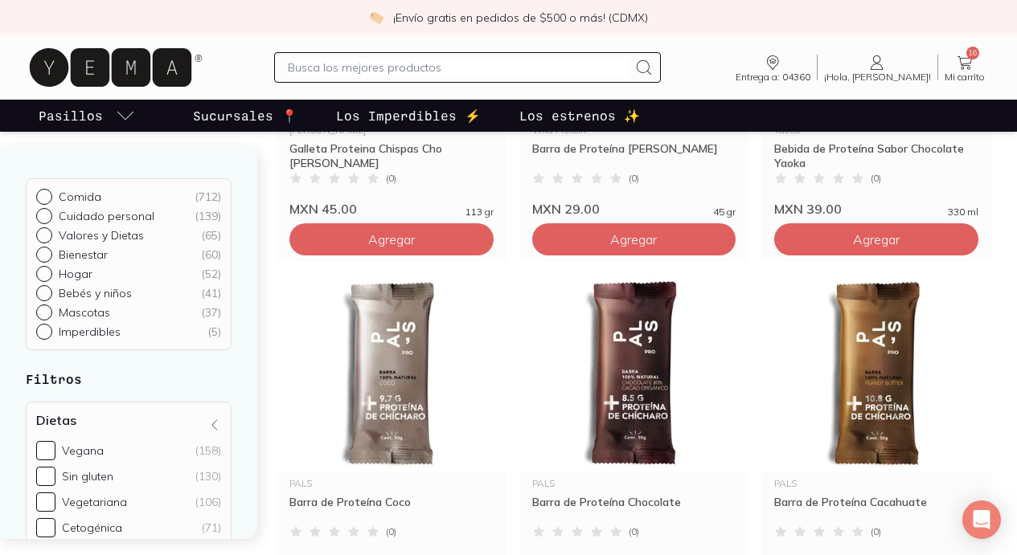
scroll to position [1562, 0]
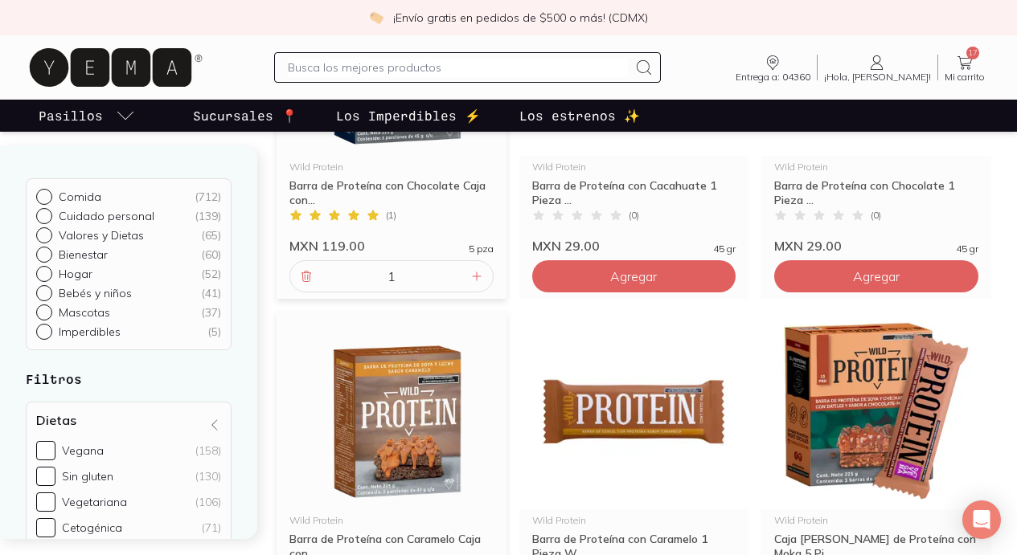
scroll to position [2097, 0]
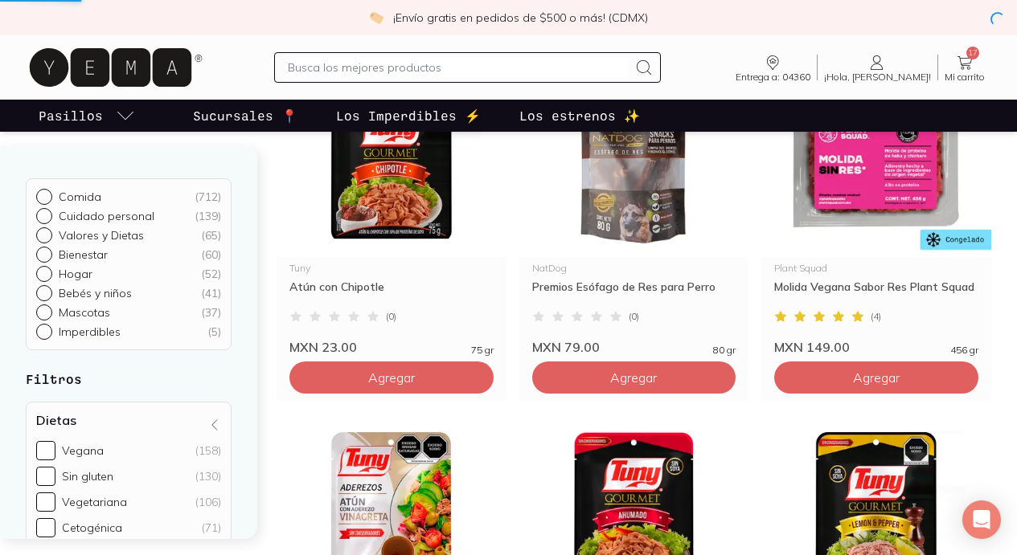
scroll to position [0, 0]
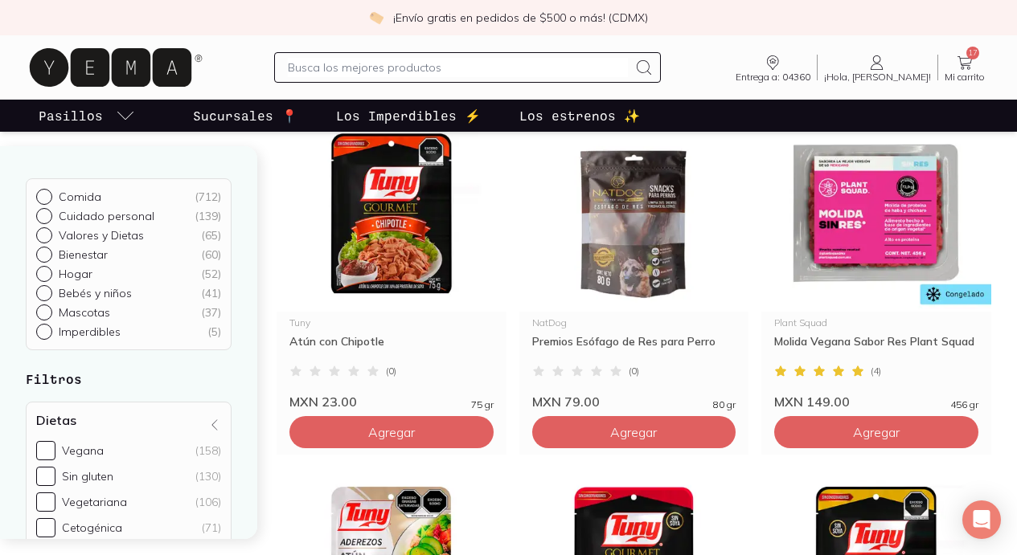
scroll to position [181, 0]
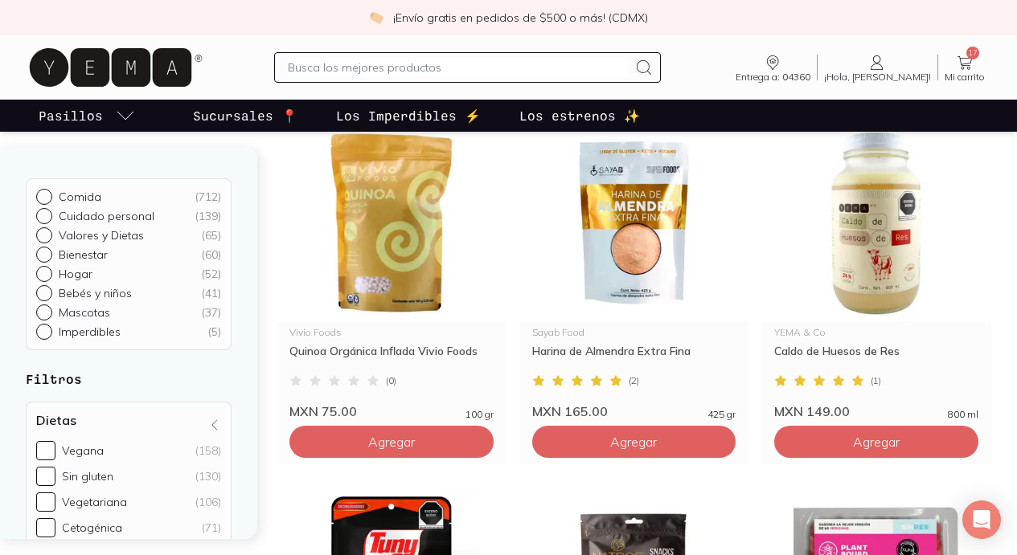
click at [962, 60] on icon at bounding box center [964, 62] width 19 height 19
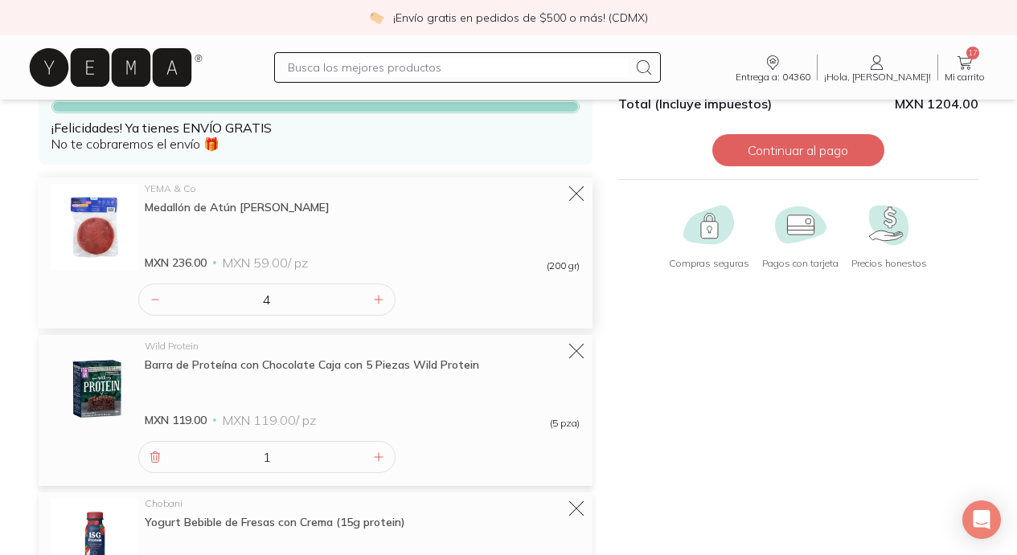
scroll to position [110, 0]
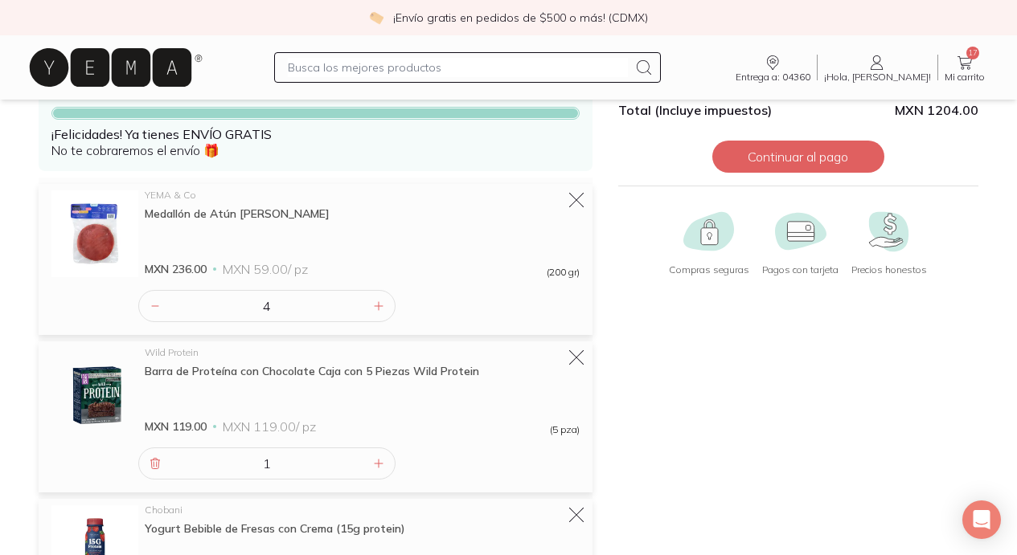
click at [368, 68] on input "text" at bounding box center [457, 67] width 339 height 19
type input "crema"
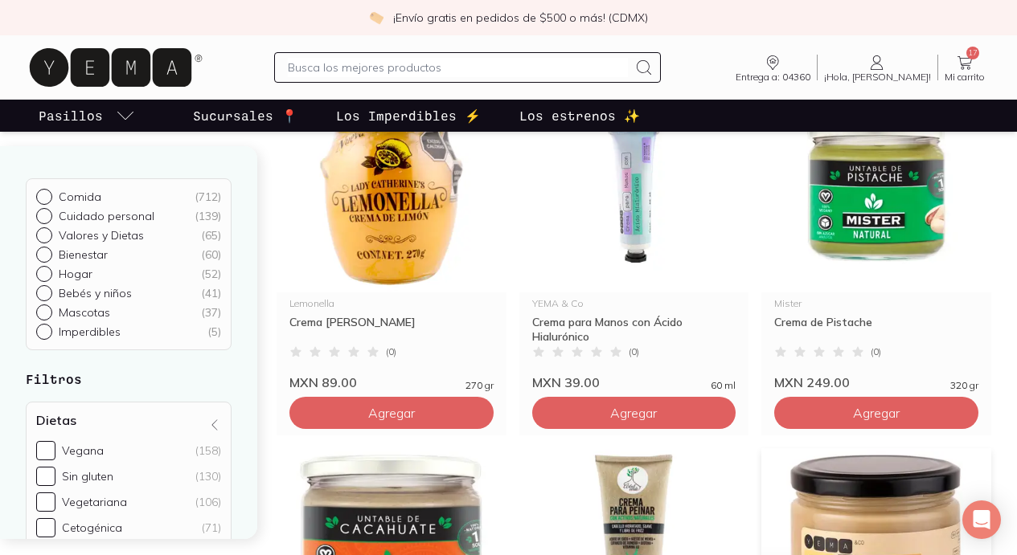
scroll to position [1296, 0]
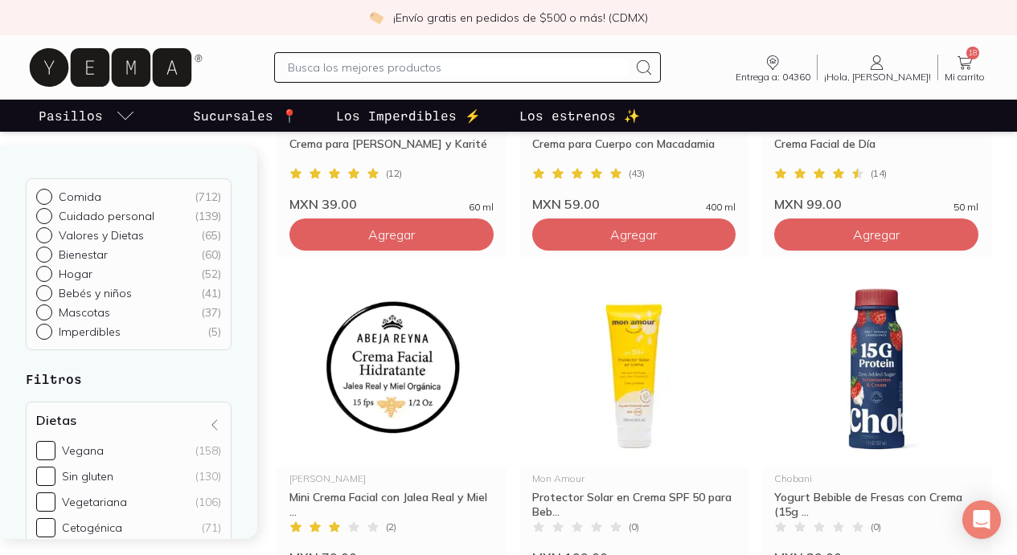
scroll to position [2163, 0]
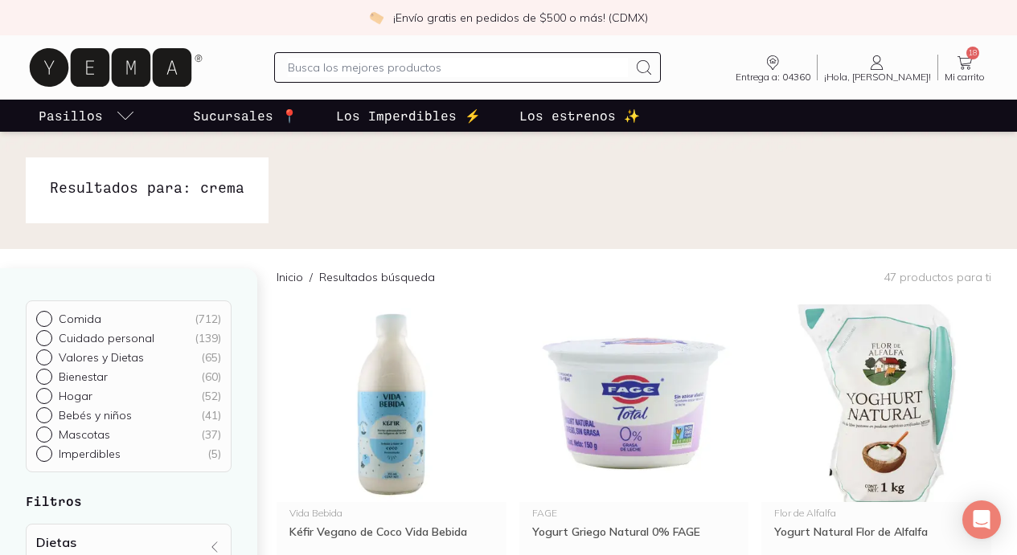
click at [525, 58] on input "text" at bounding box center [457, 67] width 339 height 19
type input "pan"
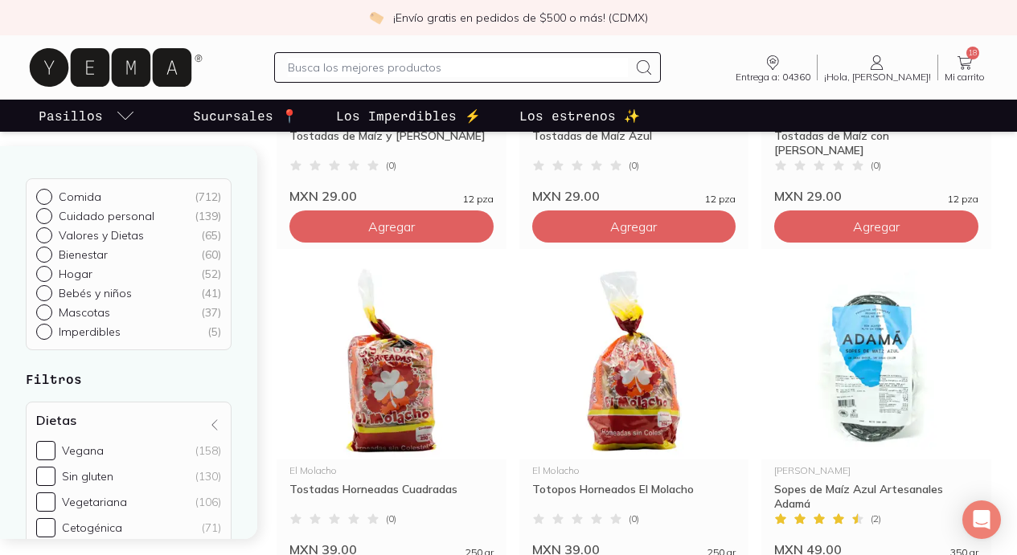
scroll to position [2182, 0]
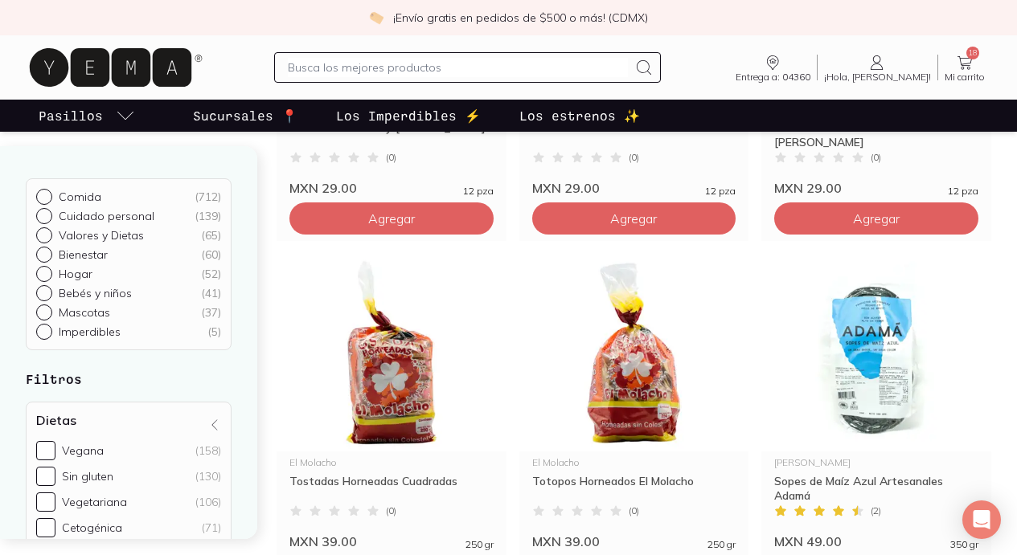
click at [567, 78] on div at bounding box center [467, 67] width 386 height 31
click at [562, 62] on input "text" at bounding box center [457, 67] width 339 height 19
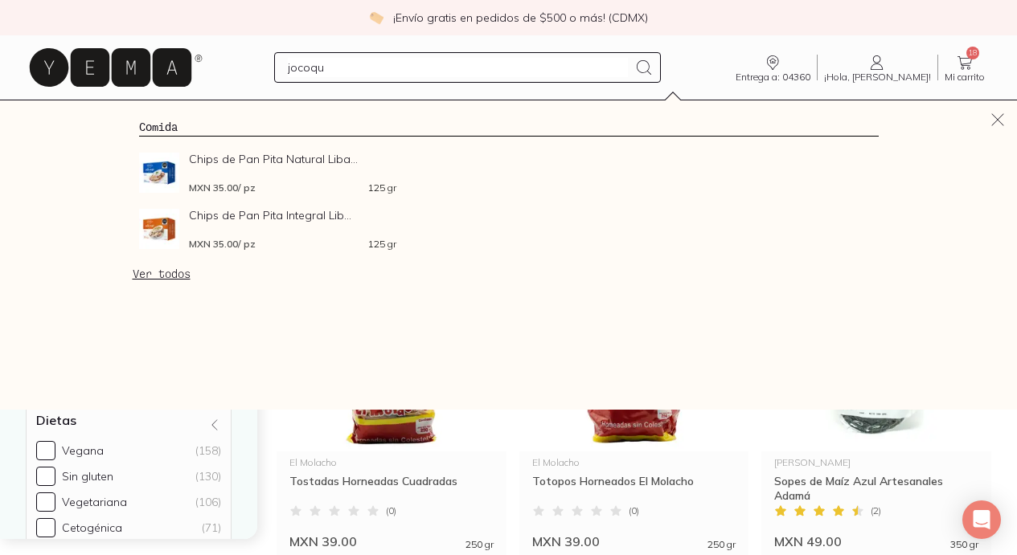
type input "jocoque"
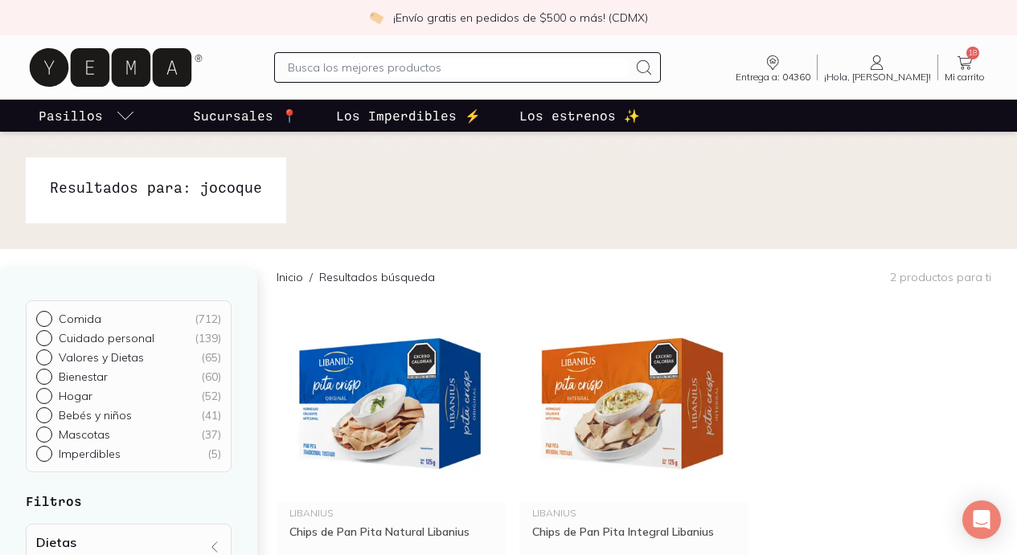
click at [377, 66] on input "text" at bounding box center [457, 67] width 339 height 19
click at [964, 67] on icon at bounding box center [964, 63] width 14 height 14
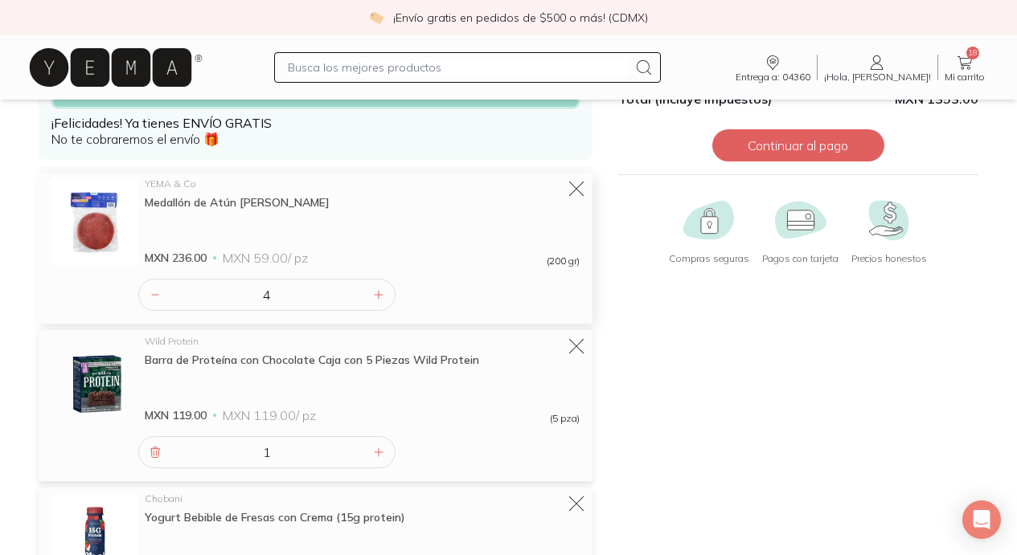
scroll to position [122, 0]
click at [444, 69] on input "text" at bounding box center [457, 67] width 339 height 19
type input "leche"
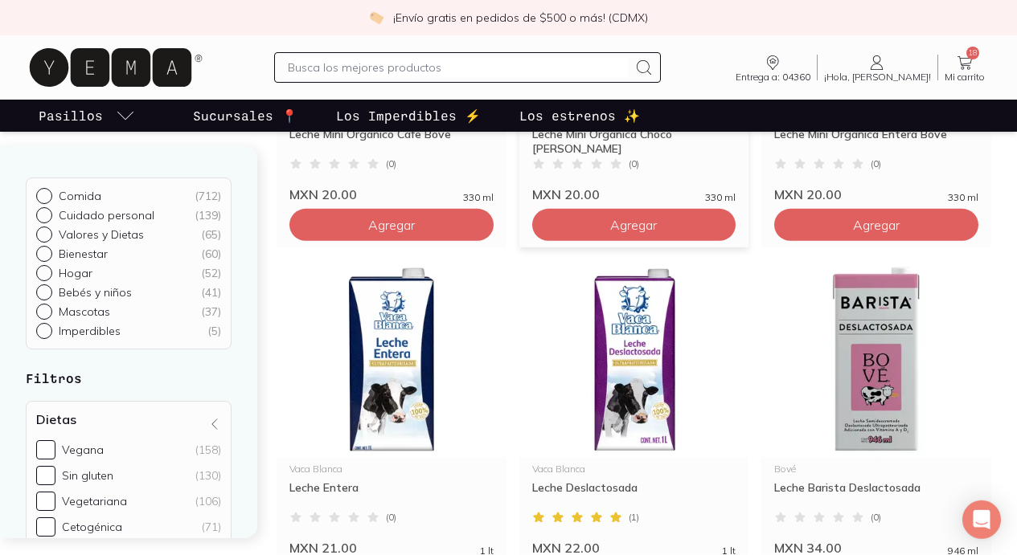
scroll to position [475, 0]
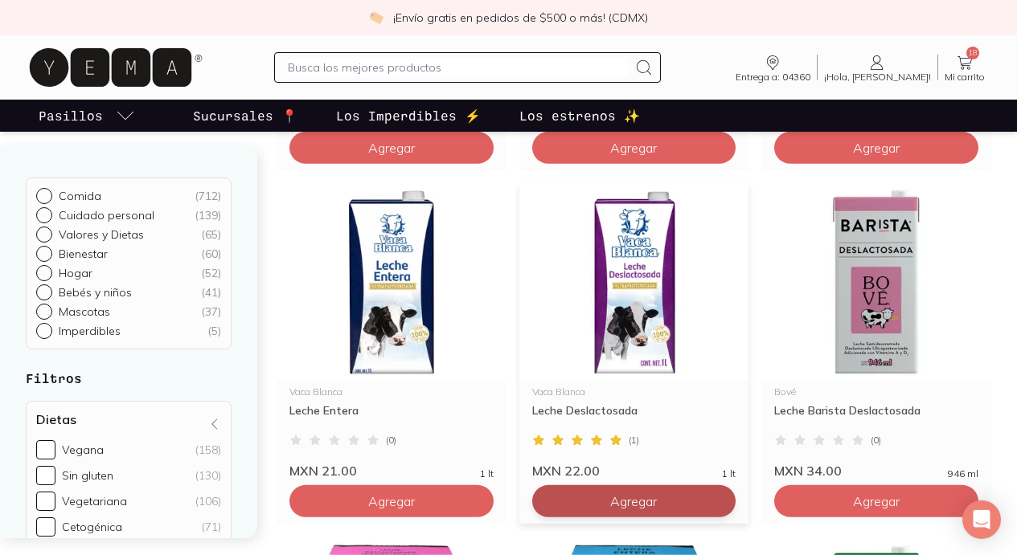
click at [610, 501] on span "Agregar" at bounding box center [633, 501] width 47 height 16
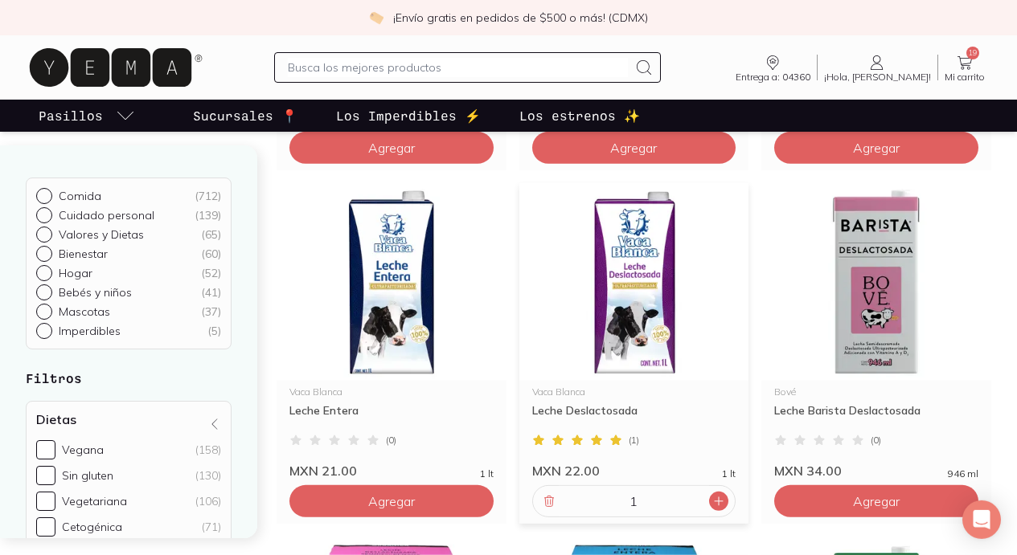
click at [709, 496] on div at bounding box center [718, 501] width 19 height 19
type input "2"
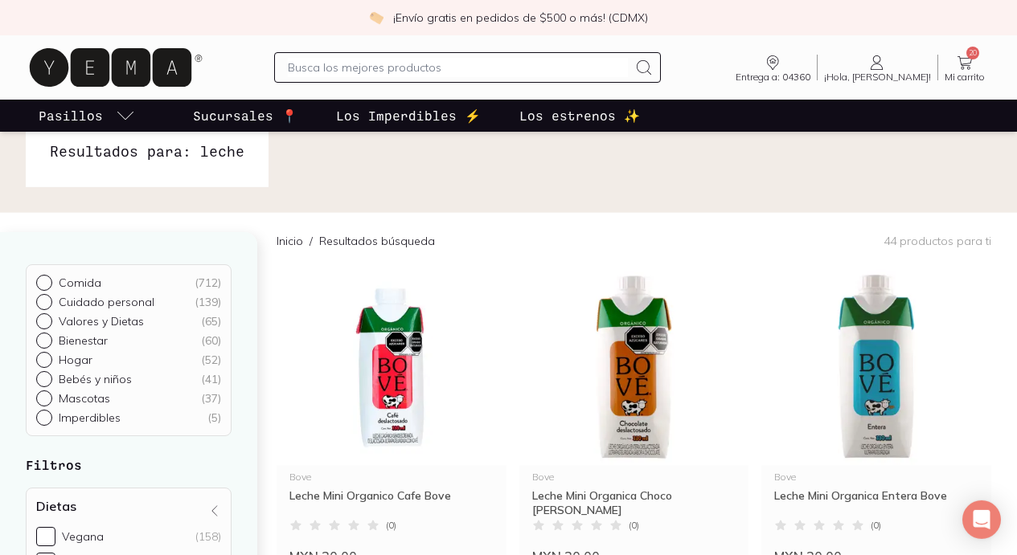
scroll to position [0, 0]
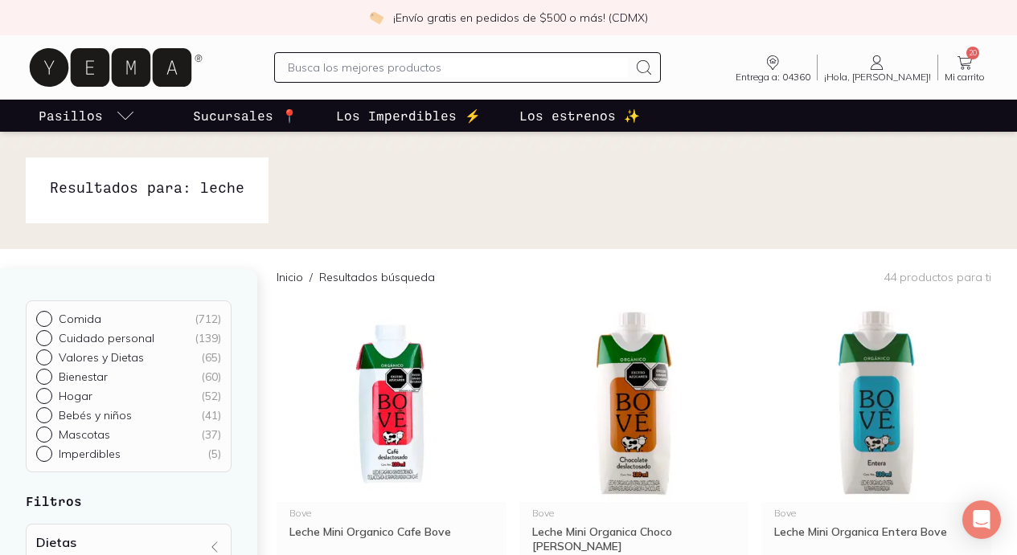
click at [955, 55] on icon at bounding box center [964, 62] width 19 height 19
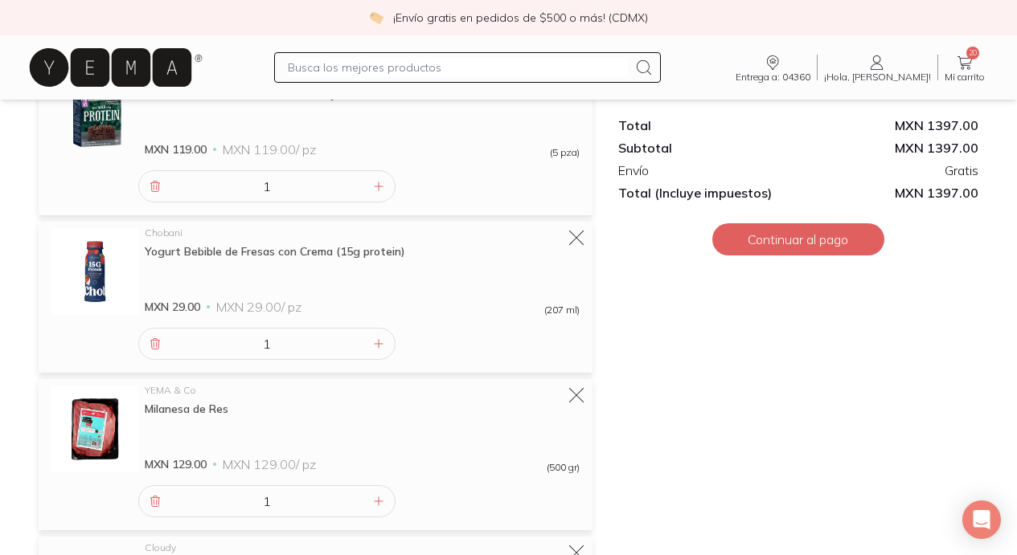
scroll to position [547, 0]
click at [380, 336] on icon at bounding box center [378, 342] width 13 height 13
type input "2"
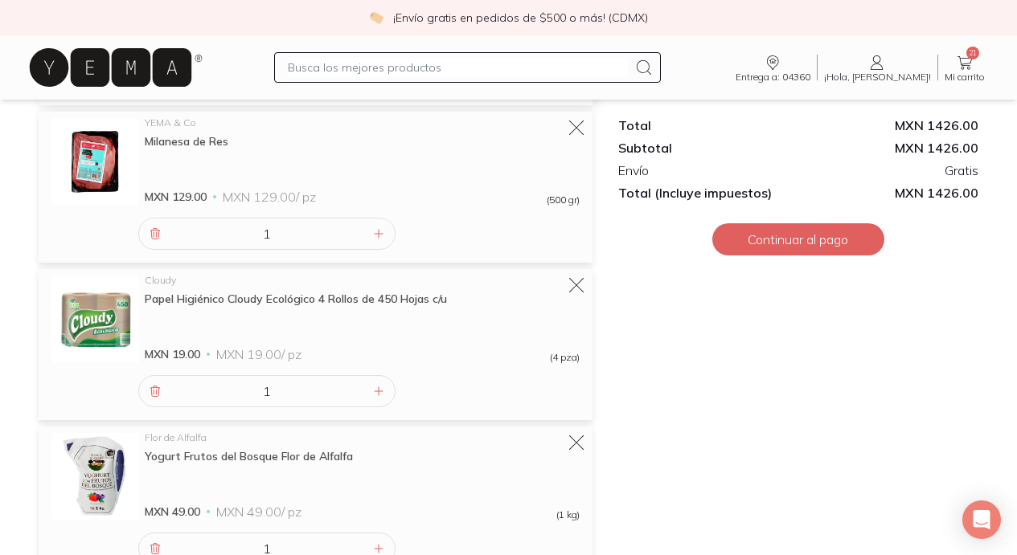
scroll to position [815, 0]
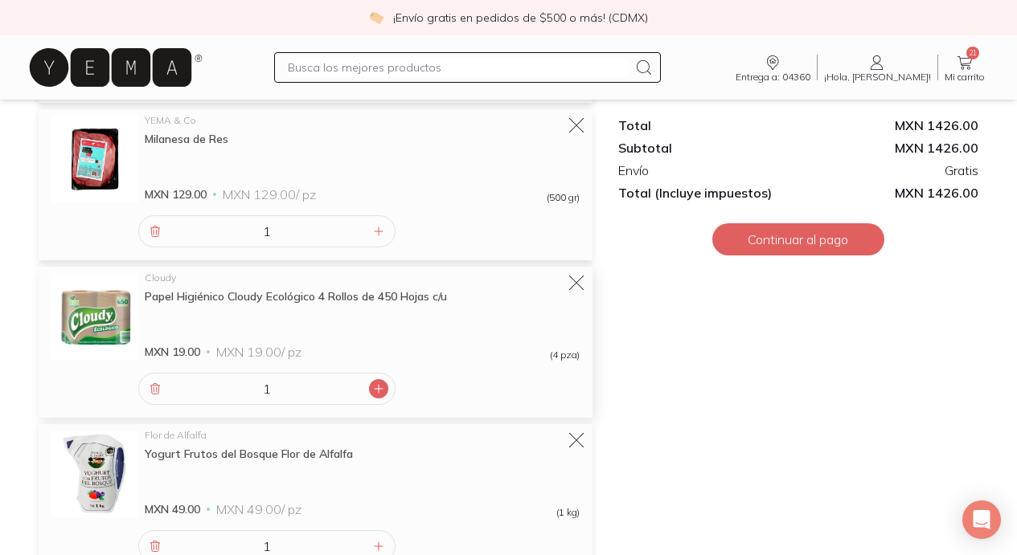
click at [377, 385] on icon at bounding box center [379, 389] width 8 height 8
type input "4"
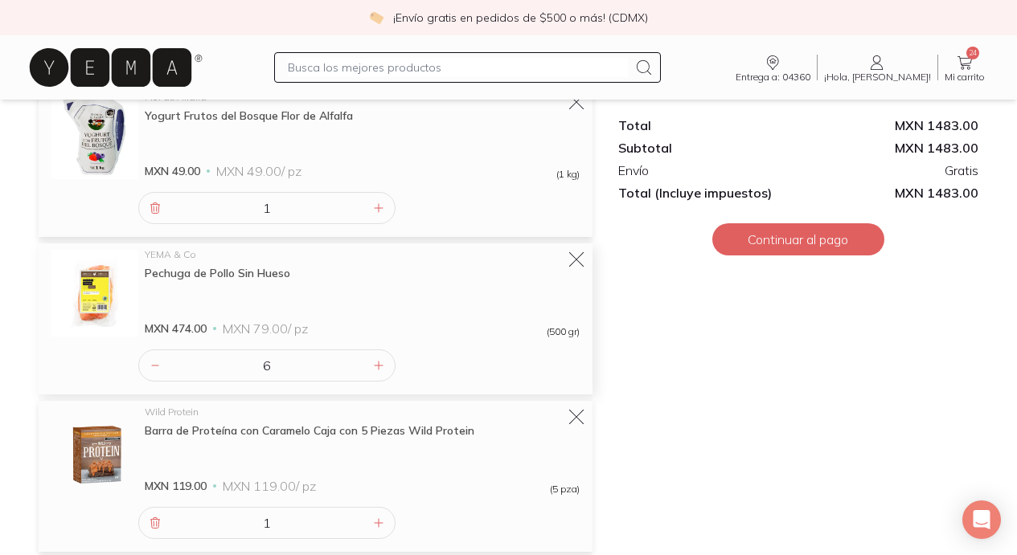
scroll to position [1157, 0]
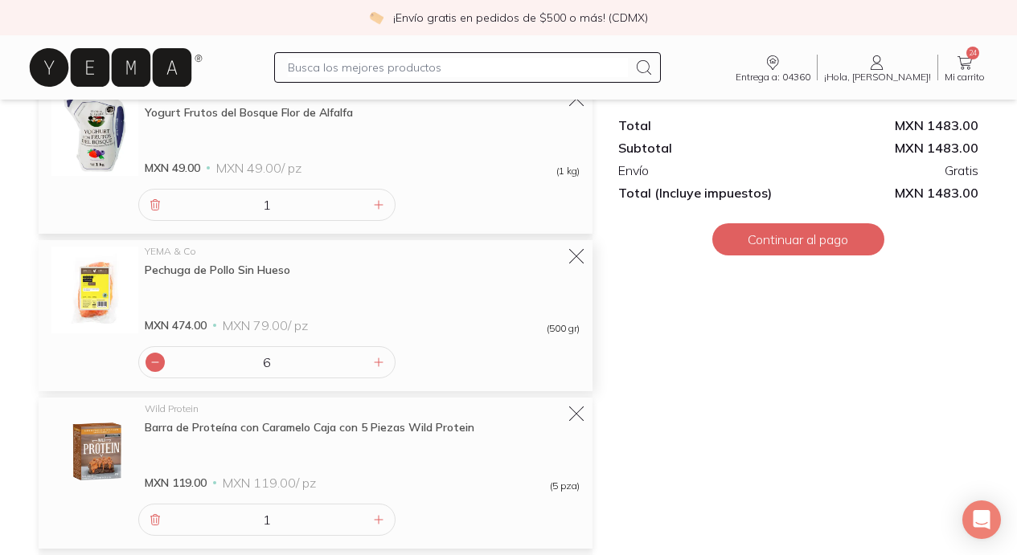
click at [155, 356] on icon at bounding box center [155, 362] width 13 height 13
click at [374, 356] on icon at bounding box center [378, 362] width 13 height 13
type input "6"
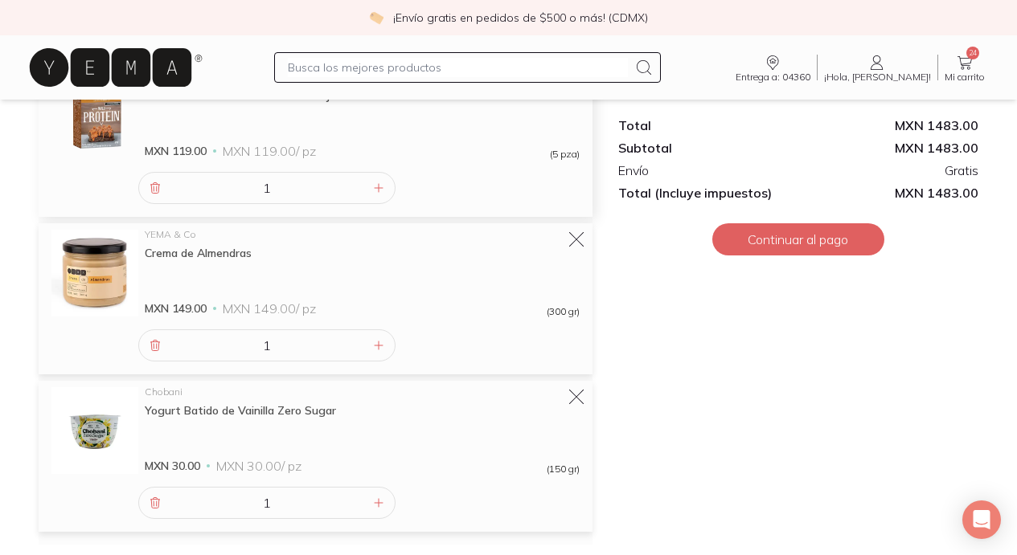
scroll to position [1494, 0]
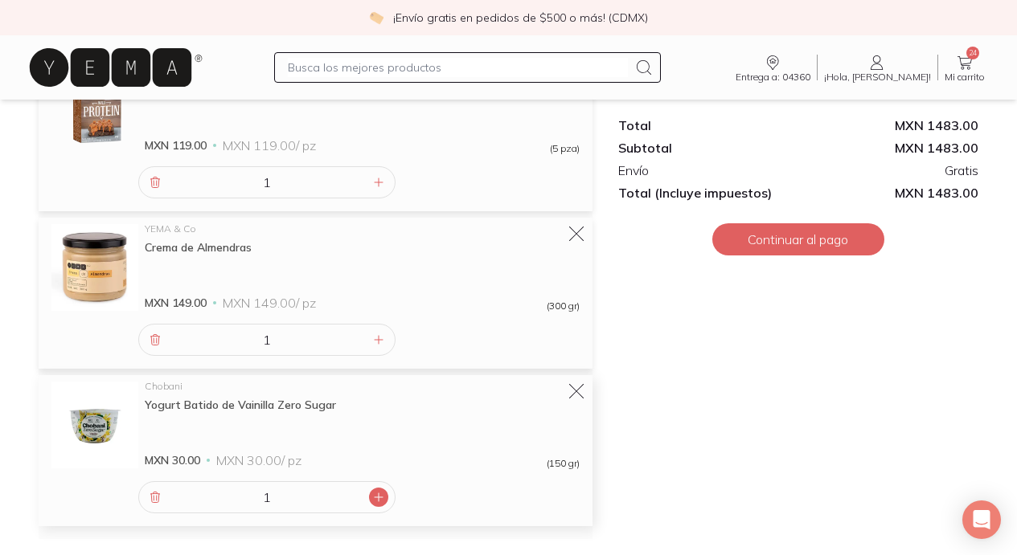
click at [379, 491] on icon at bounding box center [378, 497] width 13 height 13
type input "4"
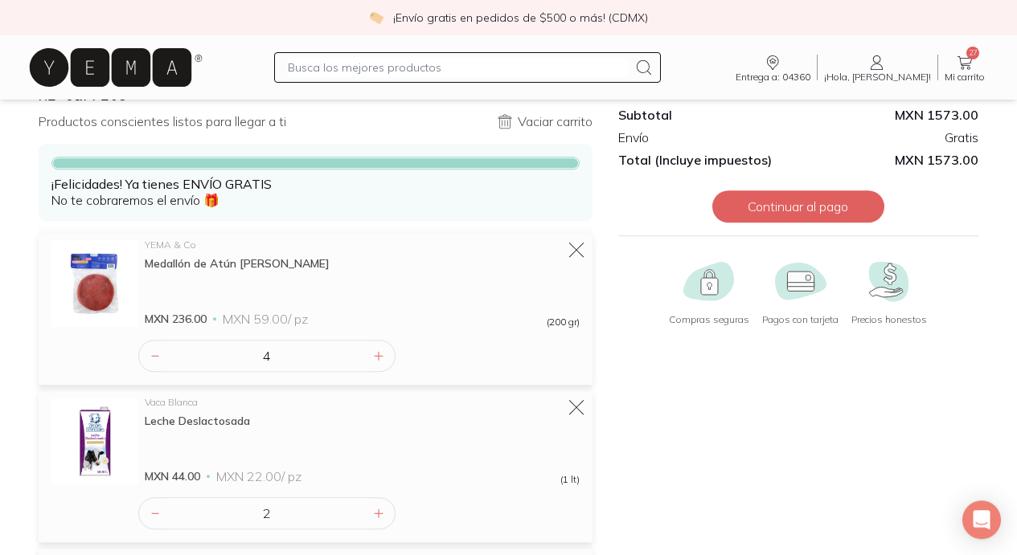
scroll to position [0, 0]
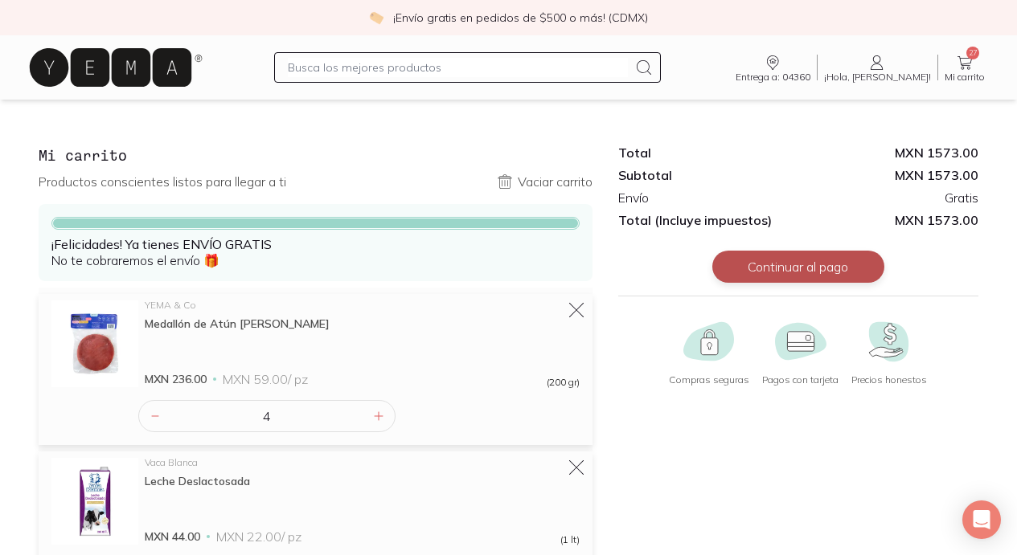
click at [813, 268] on button "Continuar al pago" at bounding box center [798, 267] width 172 height 32
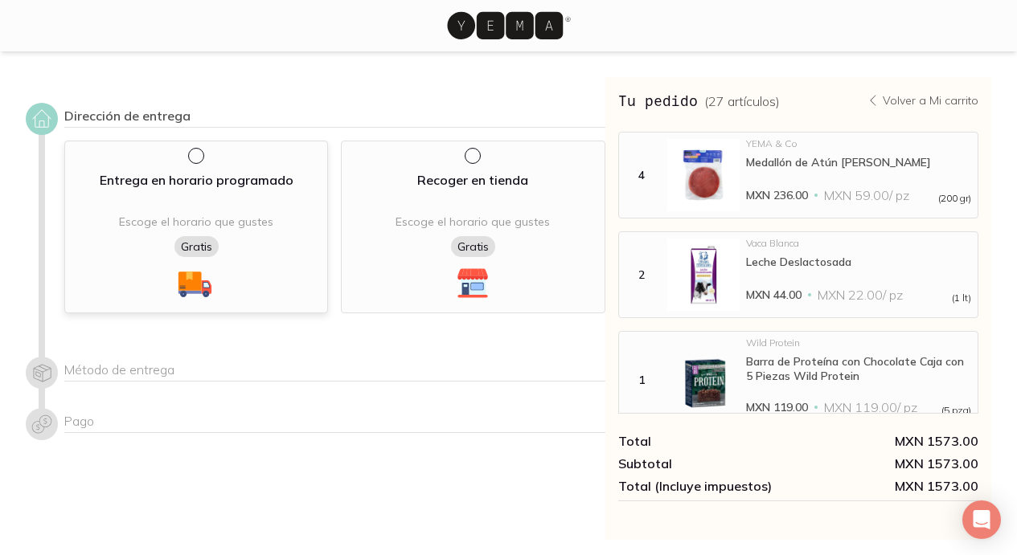
click at [188, 161] on input "radio" at bounding box center [194, 154] width 13 height 13
radio input "true"
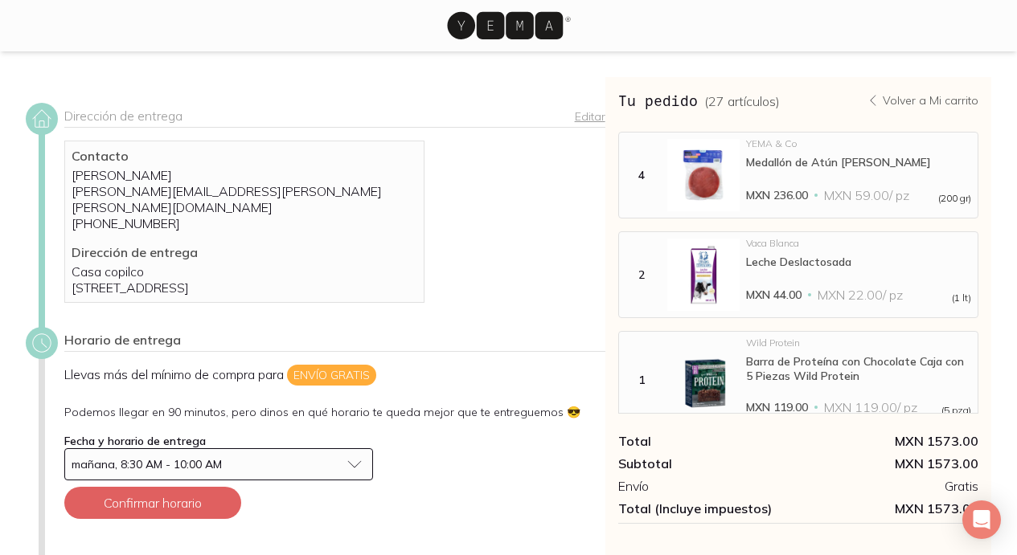
scroll to position [83, 0]
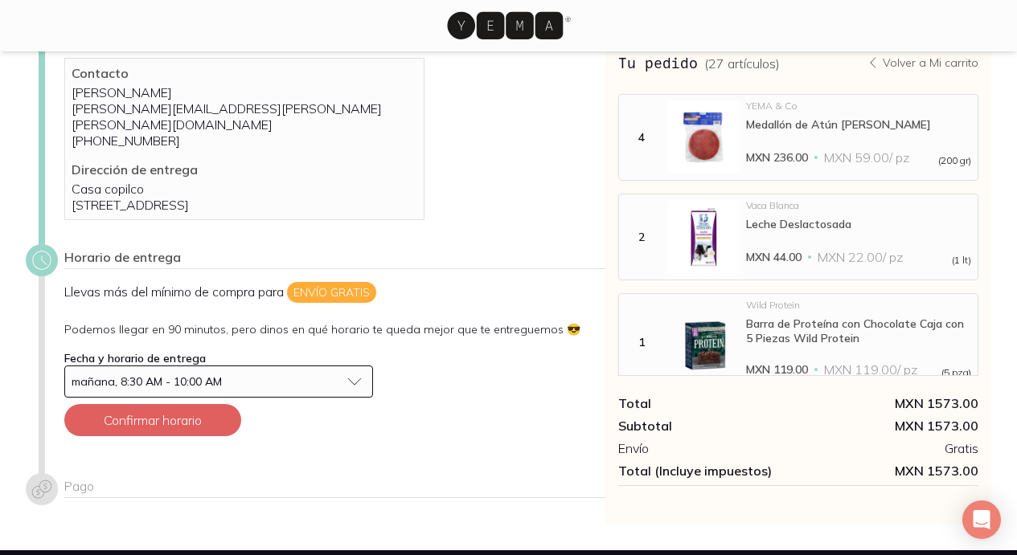
click at [196, 382] on span "mañana, 8:30 AM - 10:00 AM" at bounding box center [147, 382] width 150 height 14
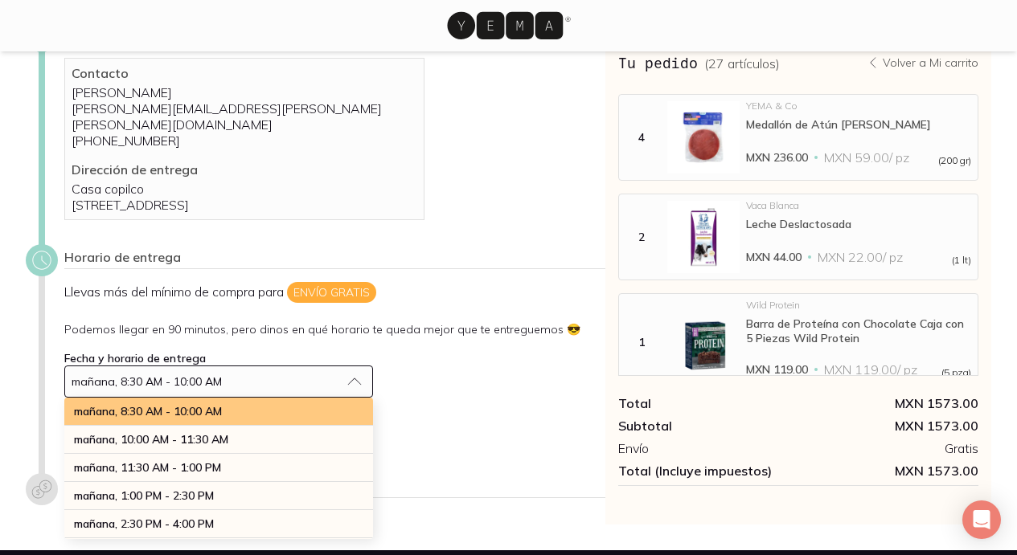
click at [189, 410] on span "mañana, 8:30 AM - 10:00 AM" at bounding box center [148, 411] width 148 height 14
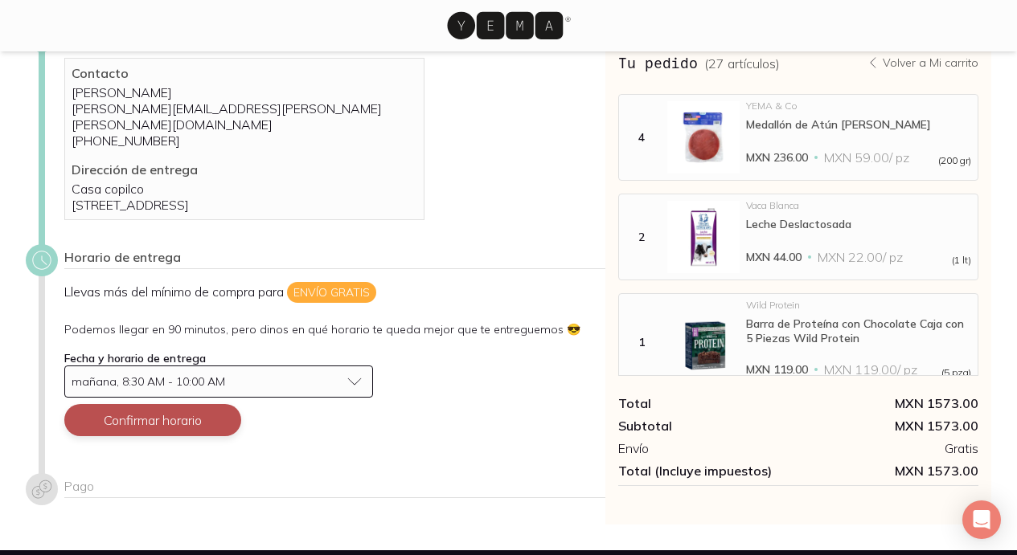
click at [162, 420] on button "Confirmar horario" at bounding box center [152, 420] width 177 height 32
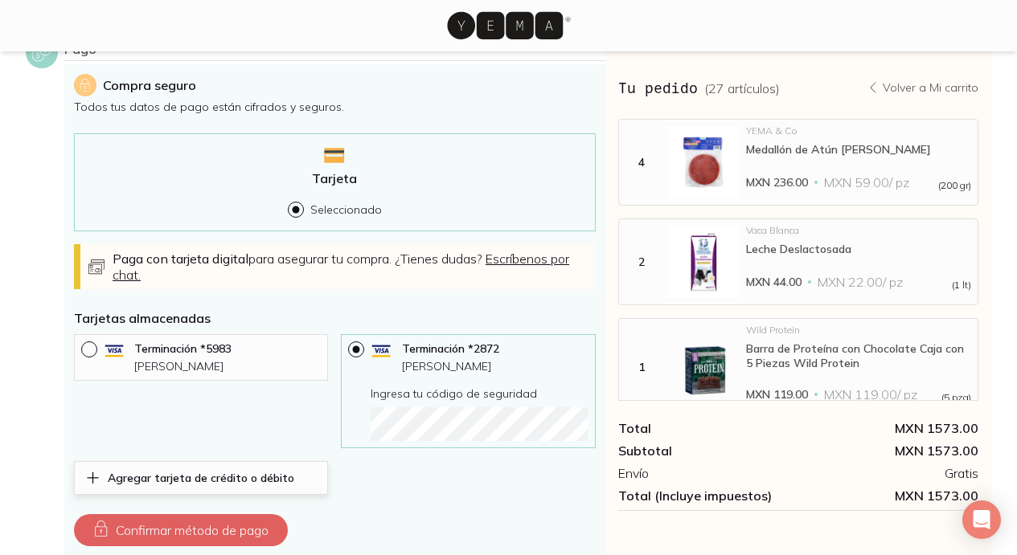
scroll to position [530, 0]
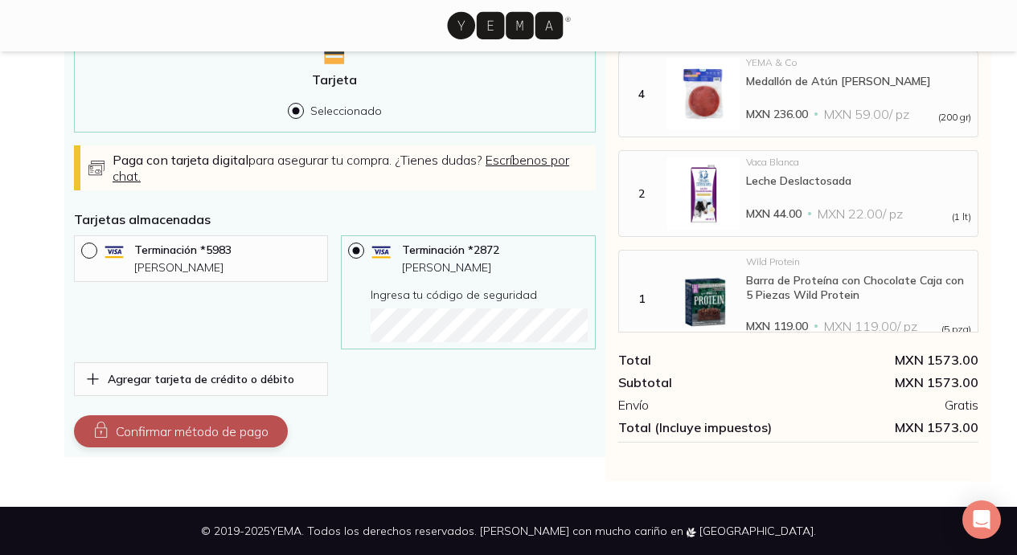
click at [223, 435] on button "Confirmar método de pago" at bounding box center [181, 432] width 214 height 32
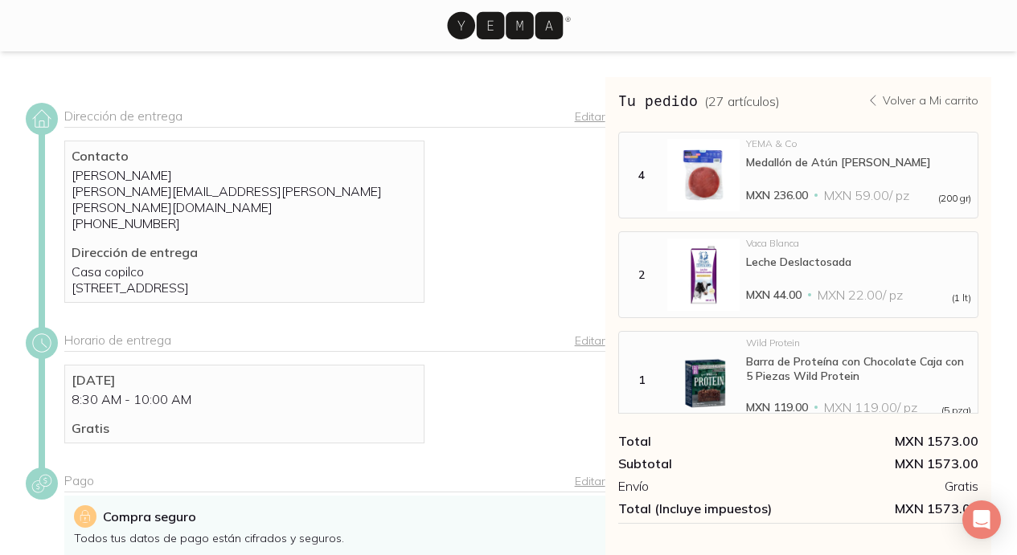
scroll to position [334, 0]
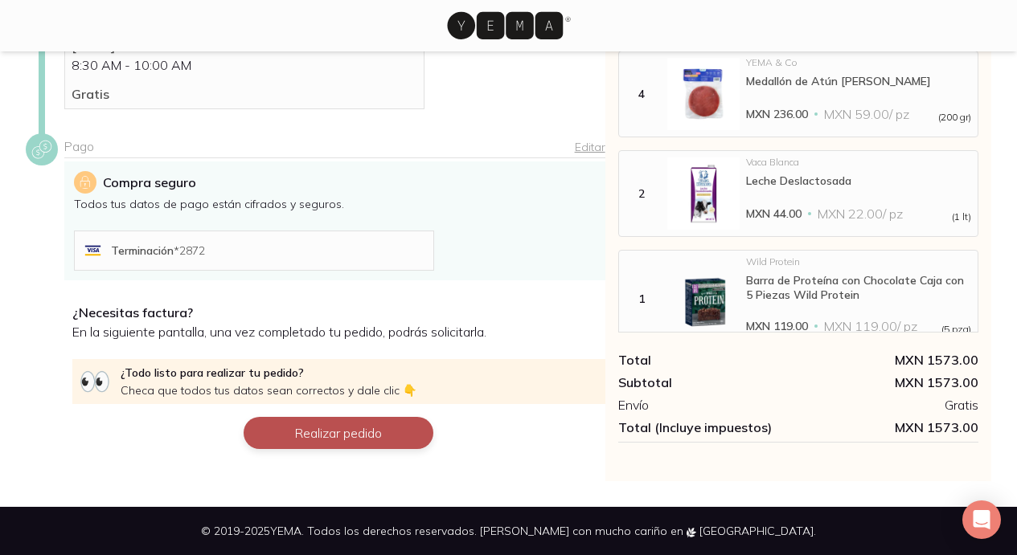
click at [284, 434] on button "Realizar pedido" at bounding box center [339, 433] width 190 height 32
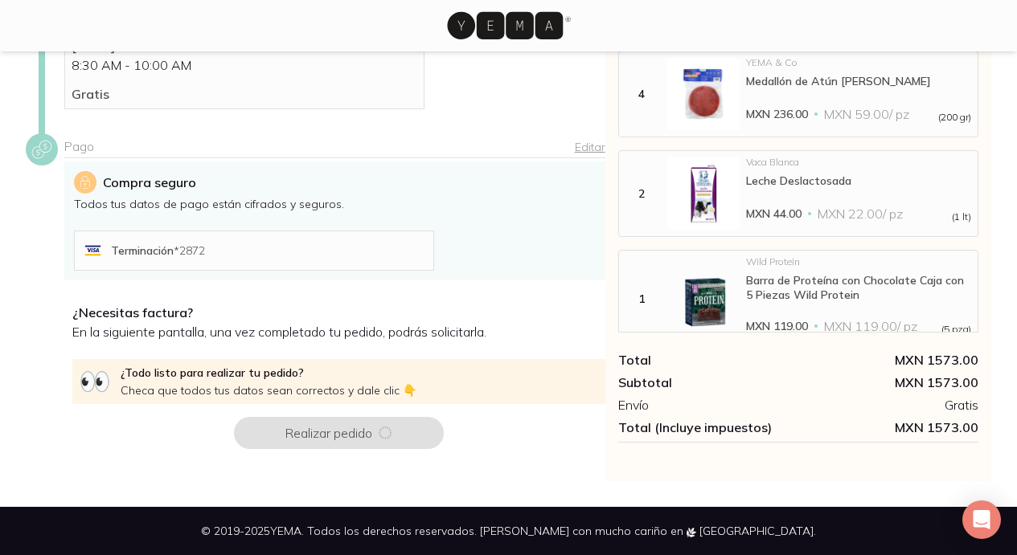
scroll to position [0, 0]
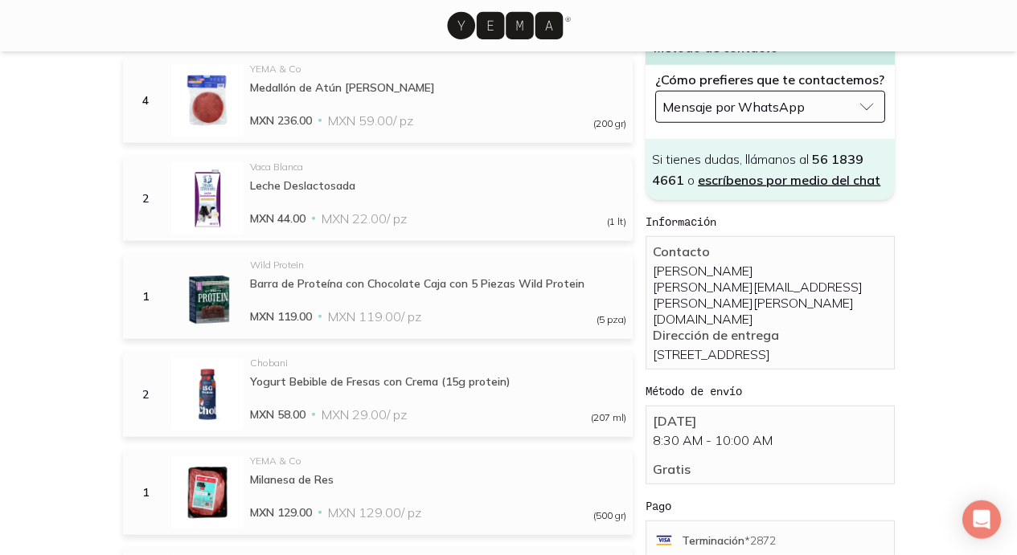
scroll to position [405, 0]
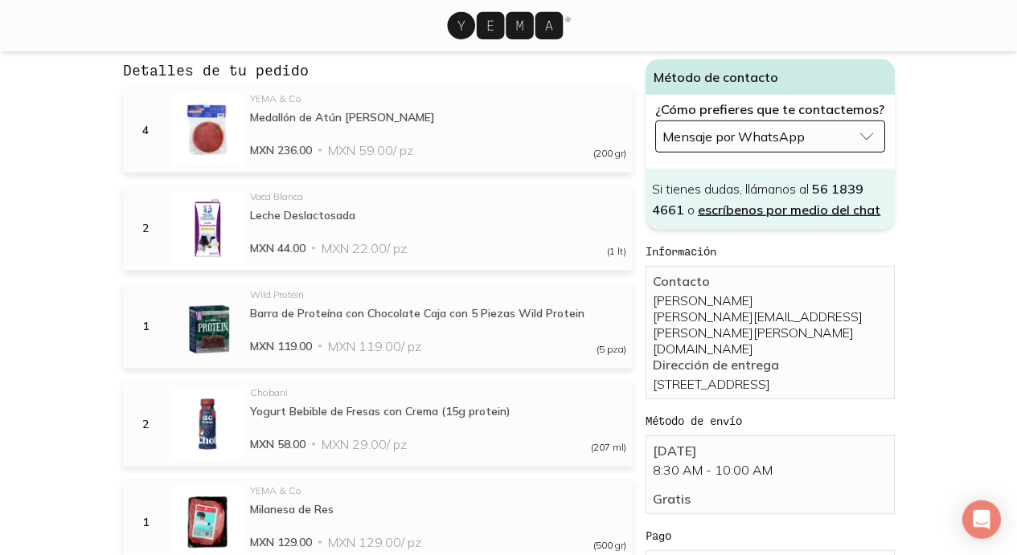
click at [768, 129] on span "Mensaje por WhatsApp" at bounding box center [733, 137] width 142 height 16
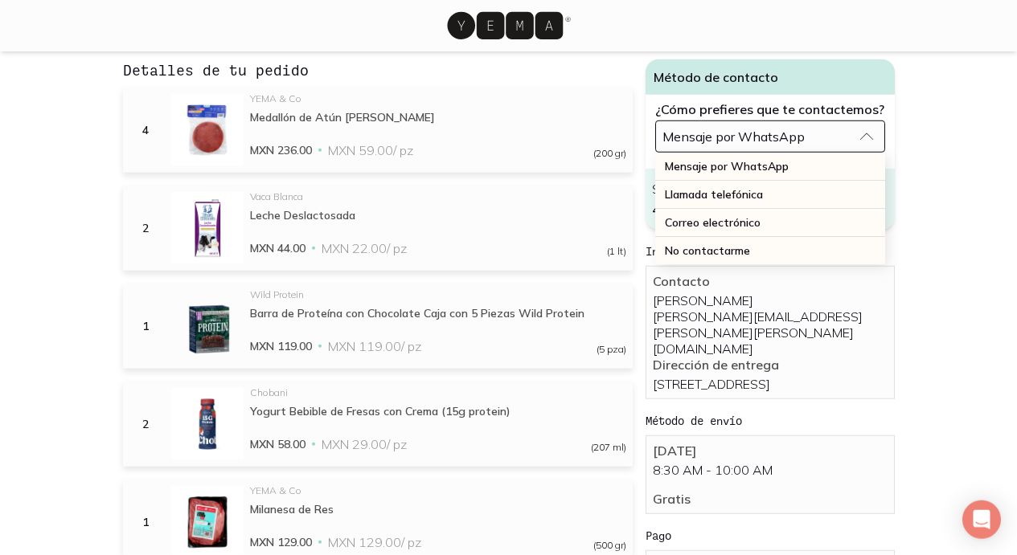
click at [830, 275] on p "Contacto" at bounding box center [770, 281] width 234 height 16
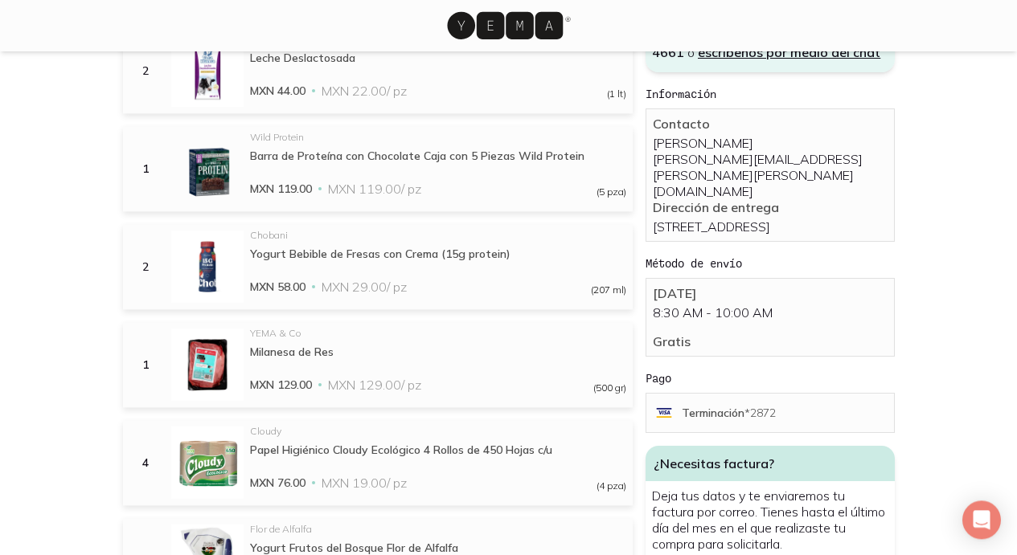
scroll to position [0, 0]
